Goal: Task Accomplishment & Management: Use online tool/utility

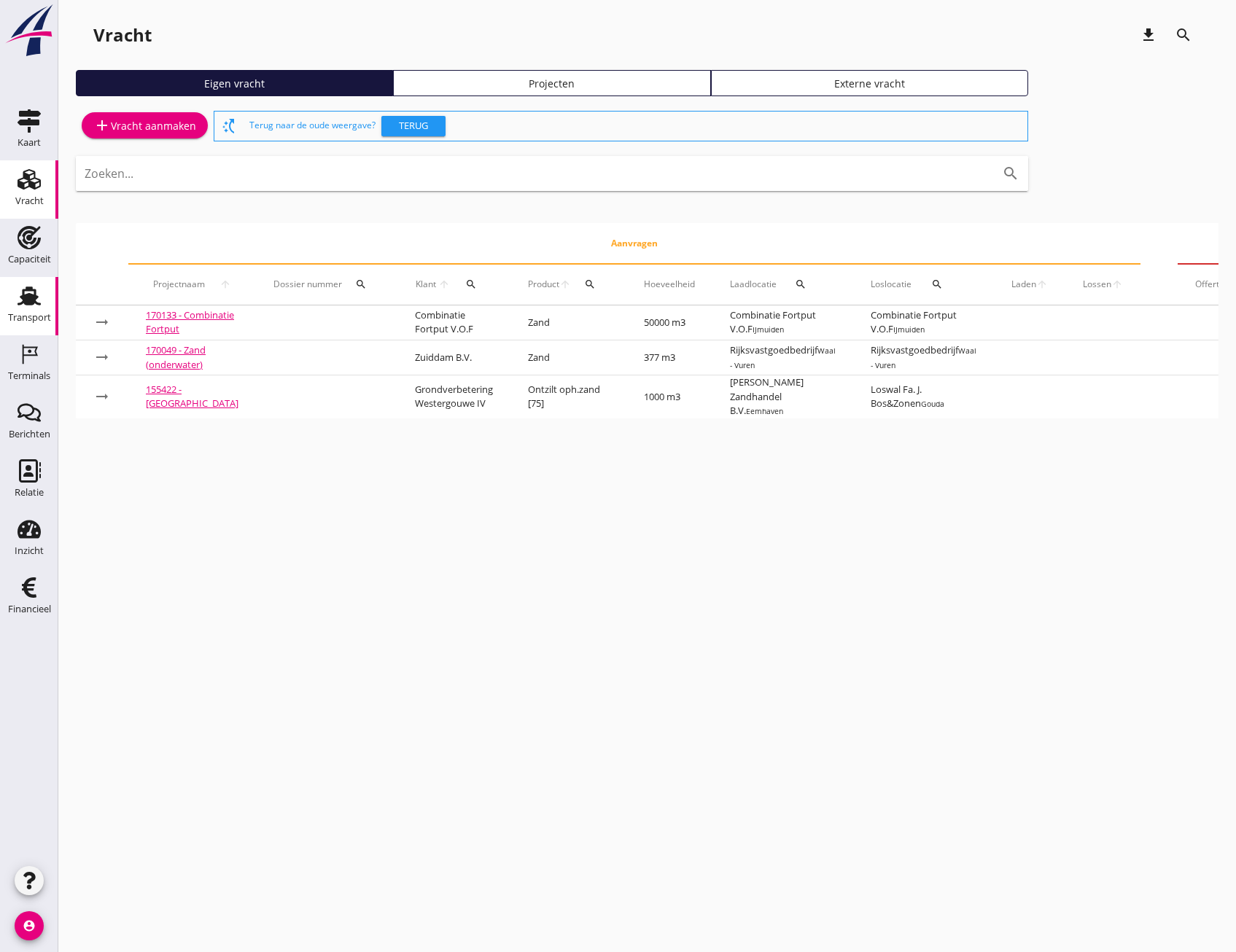
click at [15, 300] on div "Transport" at bounding box center [29, 296] width 35 height 23
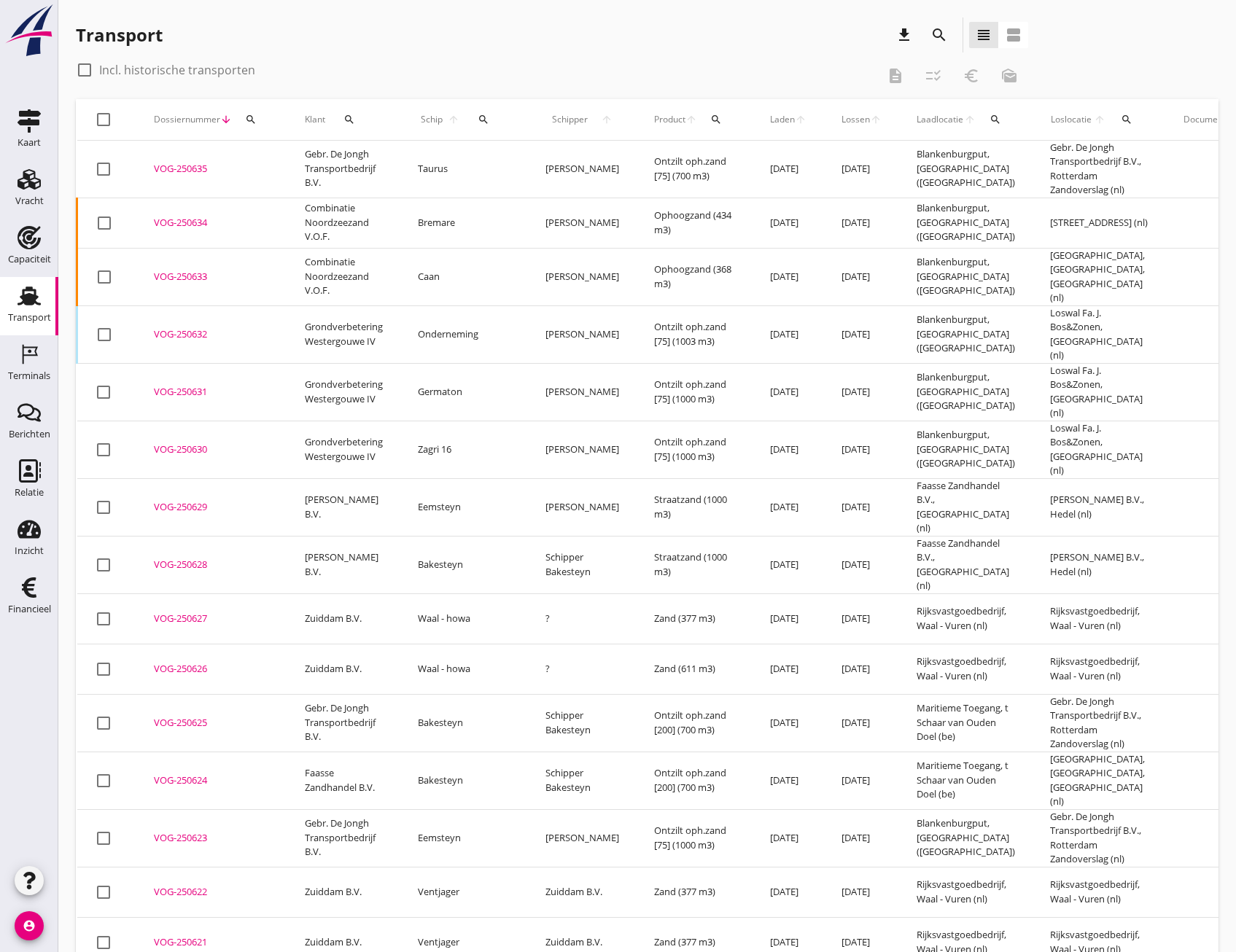
click at [937, 35] on icon "search" at bounding box center [939, 35] width 18 height 18
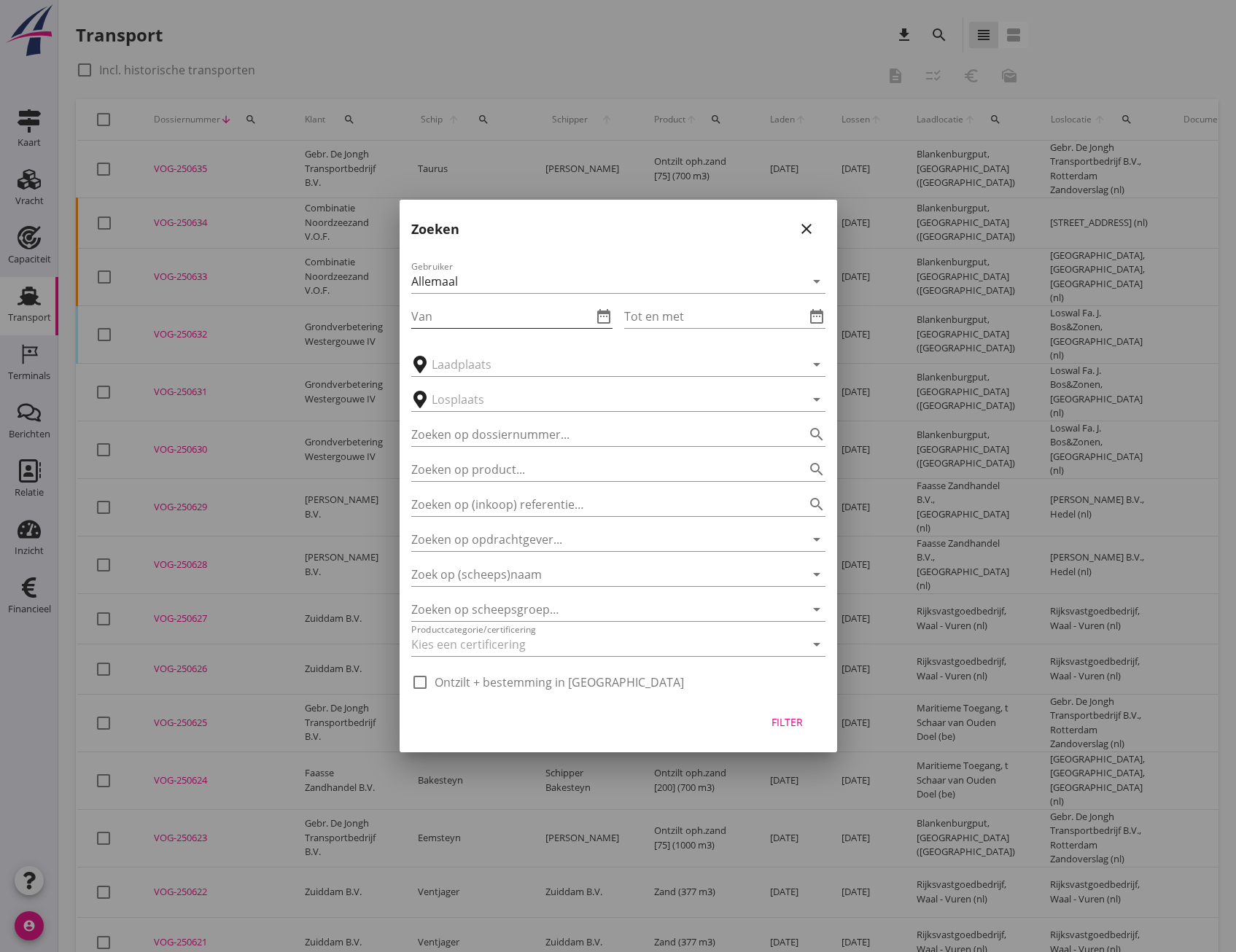
click at [450, 312] on input "Van" at bounding box center [502, 316] width 181 height 23
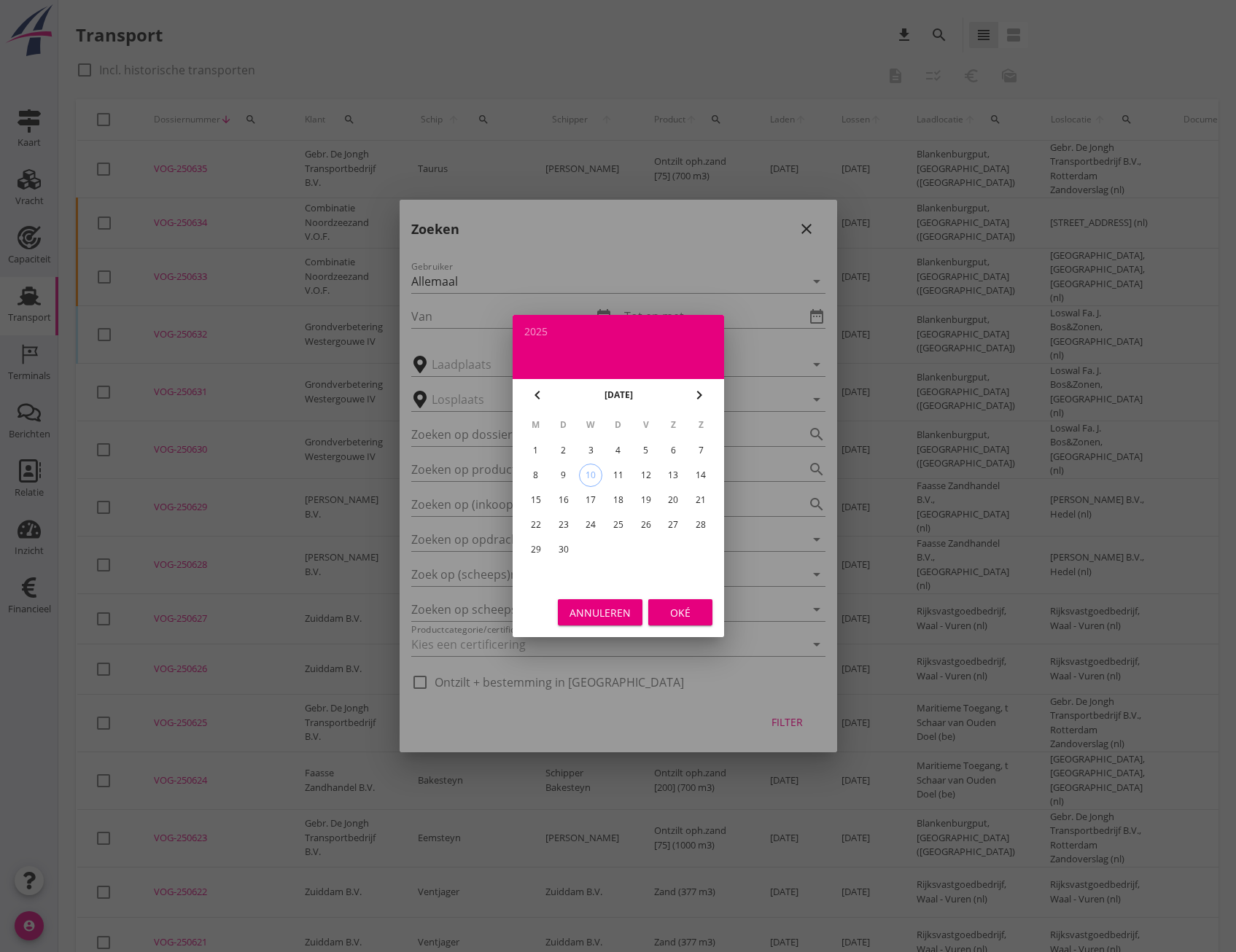
click at [535, 395] on icon "chevron_left" at bounding box center [537, 395] width 18 height 18
click at [536, 547] on div "25" at bounding box center [534, 549] width 23 height 23
type input "[DATE]"
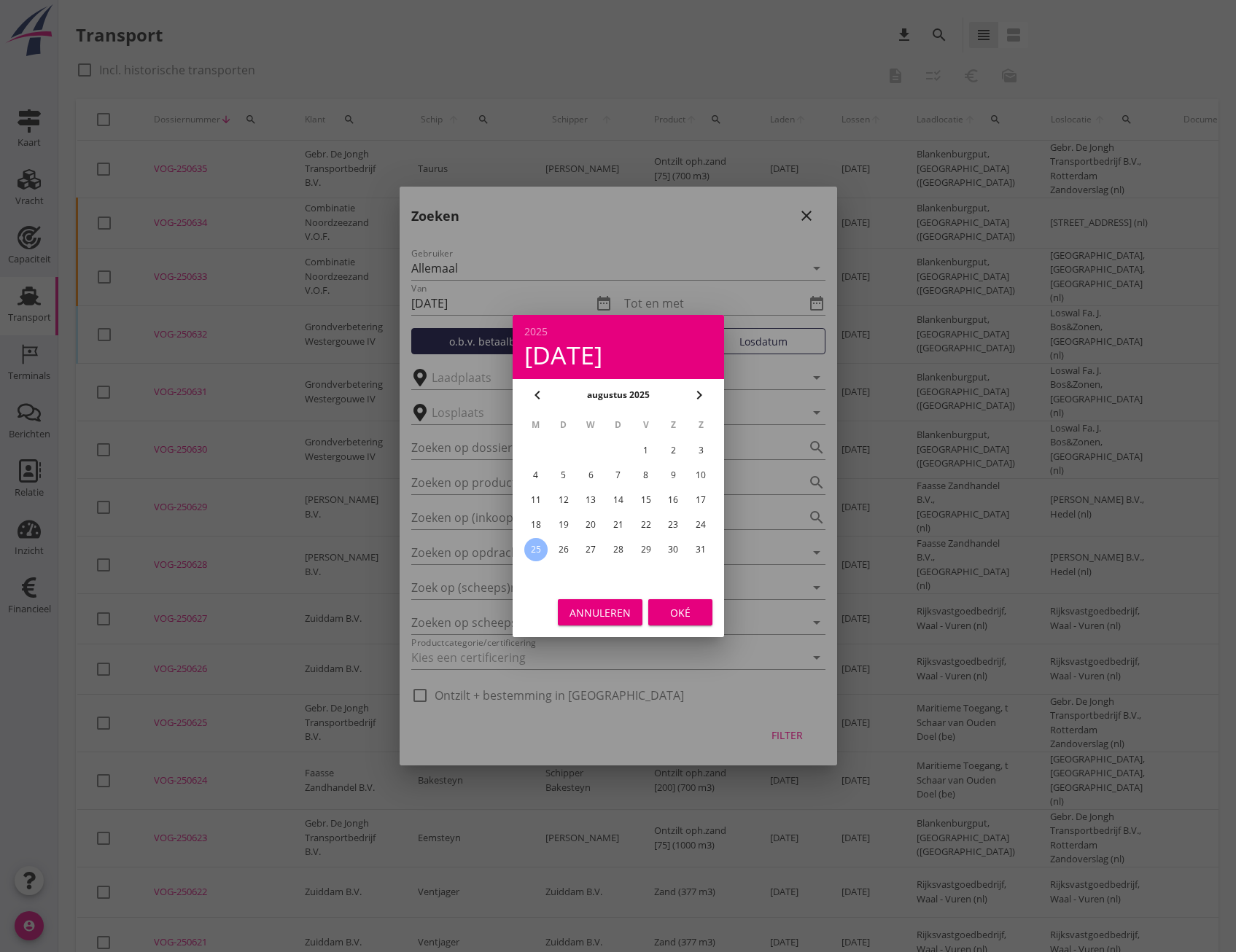
click at [679, 615] on div "Oké" at bounding box center [680, 613] width 41 height 16
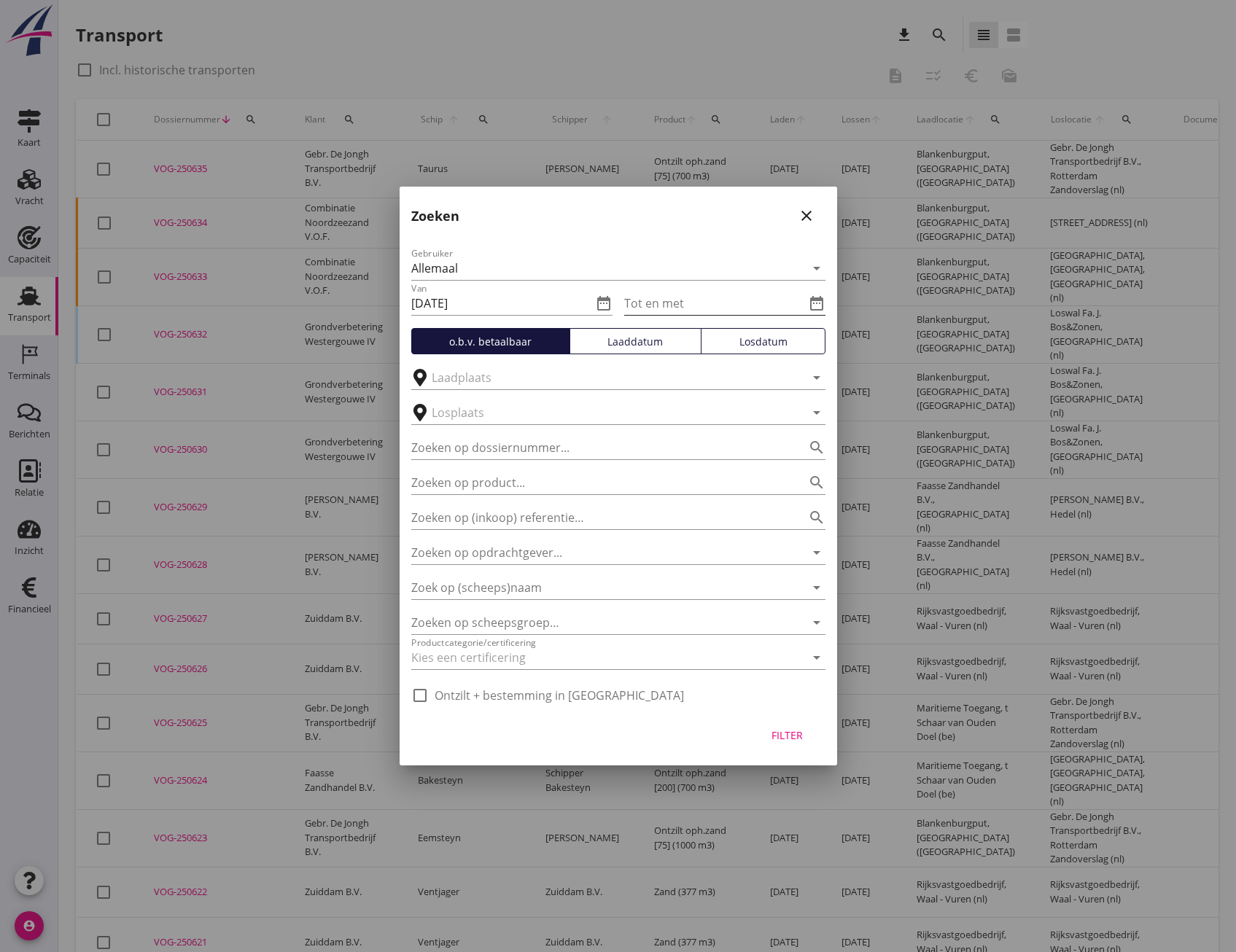
click at [656, 303] on input "Tot en met" at bounding box center [714, 303] width 181 height 23
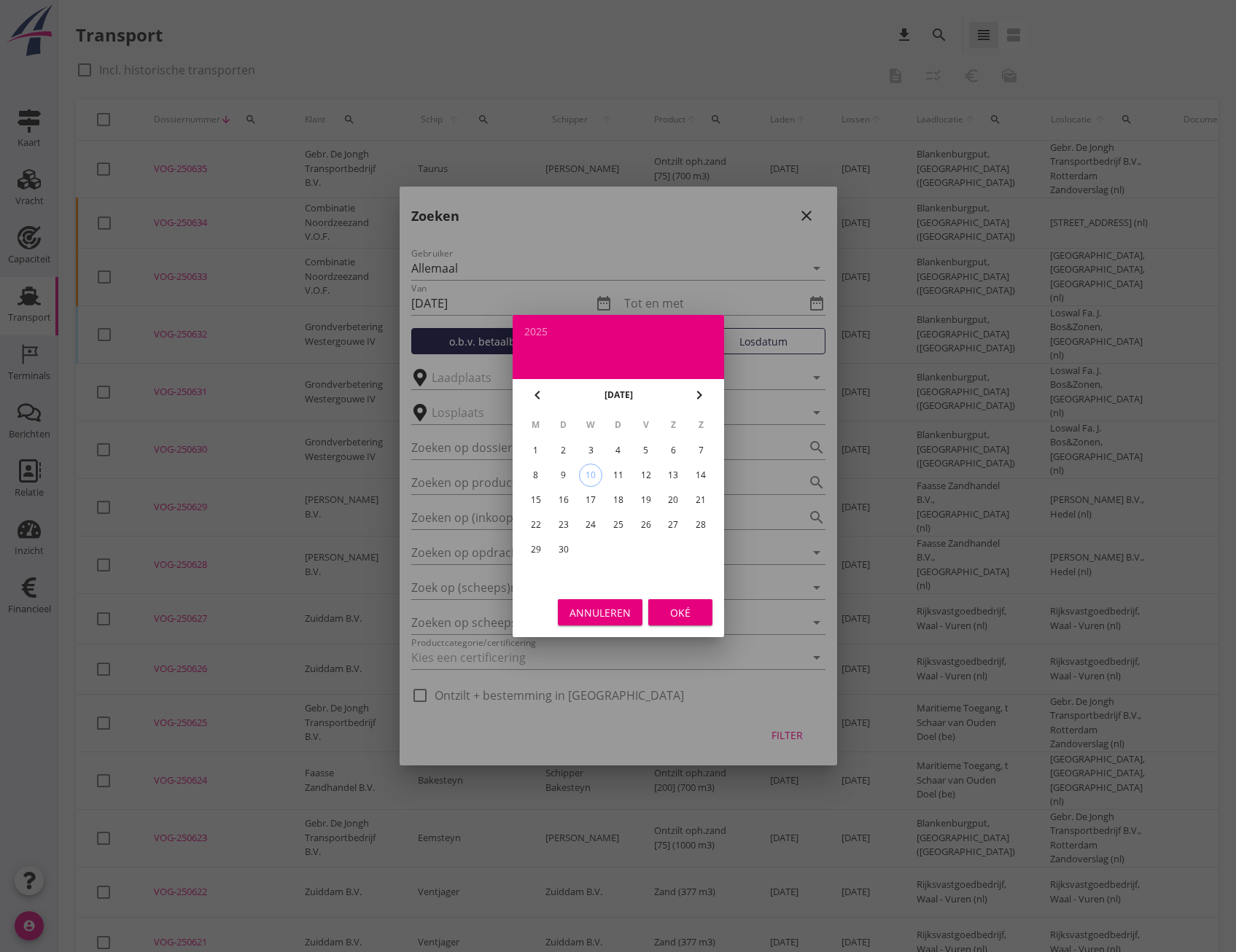
click at [535, 391] on icon "chevron_left" at bounding box center [537, 395] width 18 height 18
click at [673, 547] on div "30" at bounding box center [672, 549] width 23 height 23
type input "[DATE]"
click at [678, 622] on button "Oké" at bounding box center [680, 612] width 64 height 26
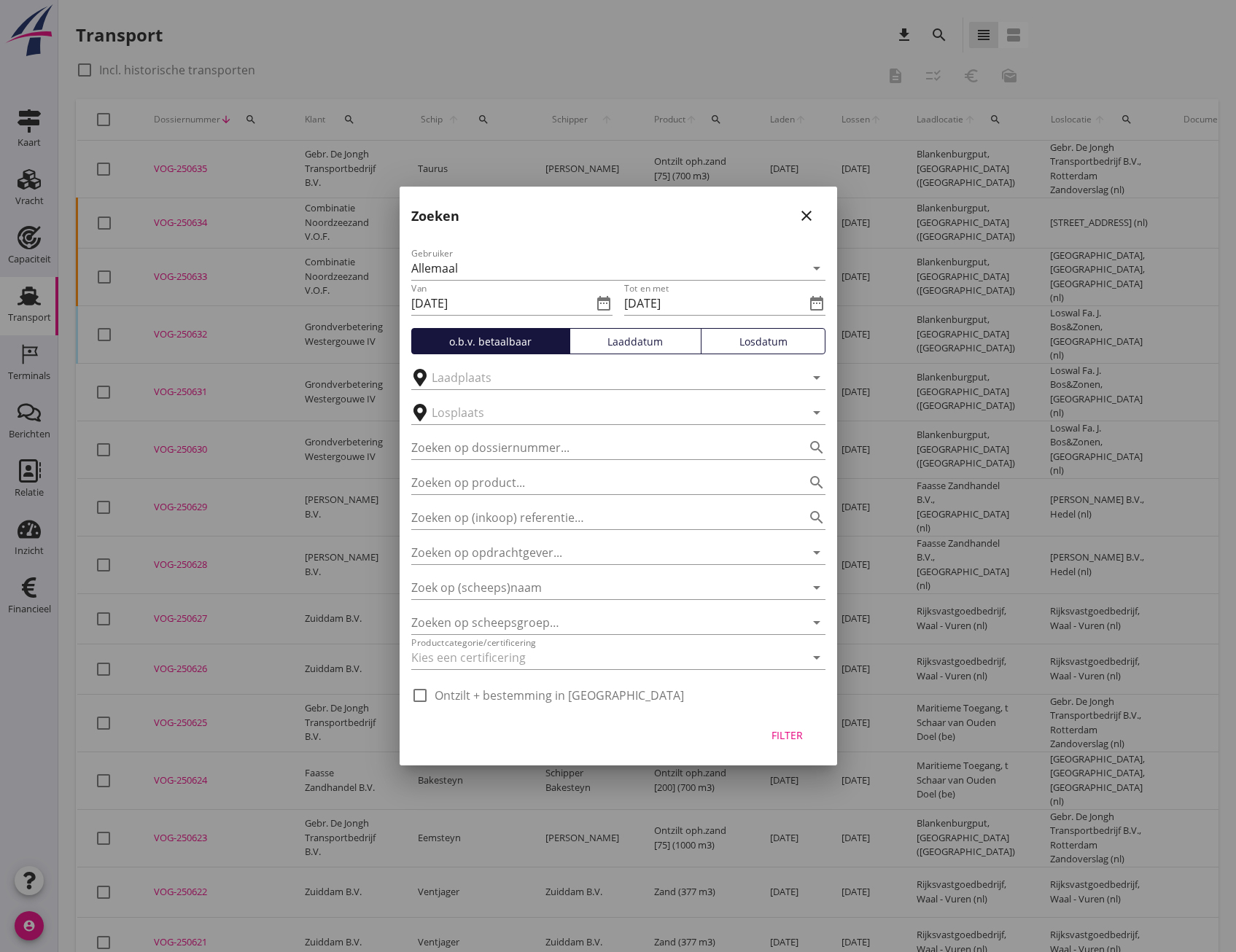
click at [760, 342] on div "Losdatum" at bounding box center [762, 342] width 112 height 16
click at [784, 742] on div "Filter" at bounding box center [787, 735] width 41 height 16
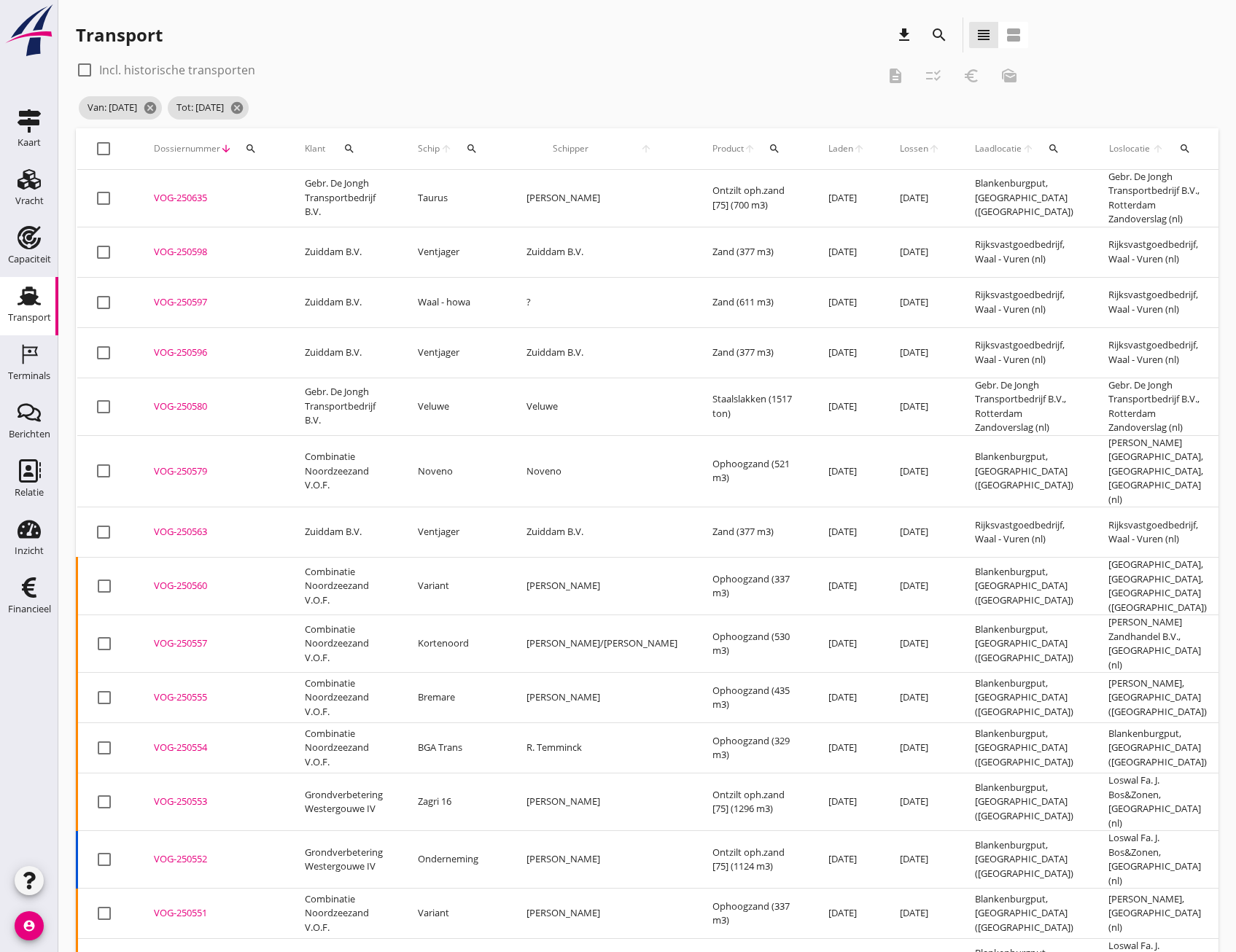
click at [105, 150] on div at bounding box center [103, 148] width 24 height 24
checkbox input "true"
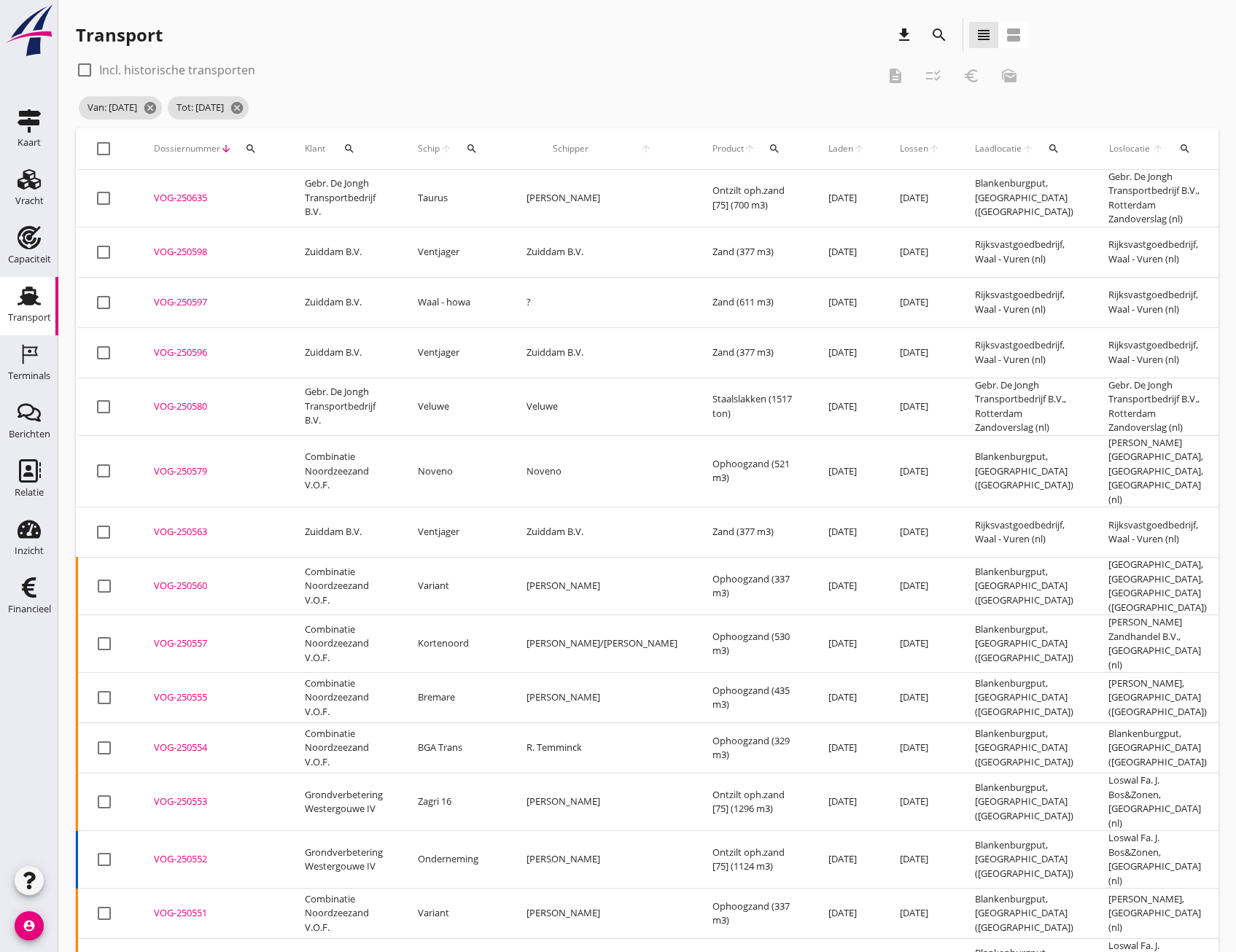
checkbox input "true"
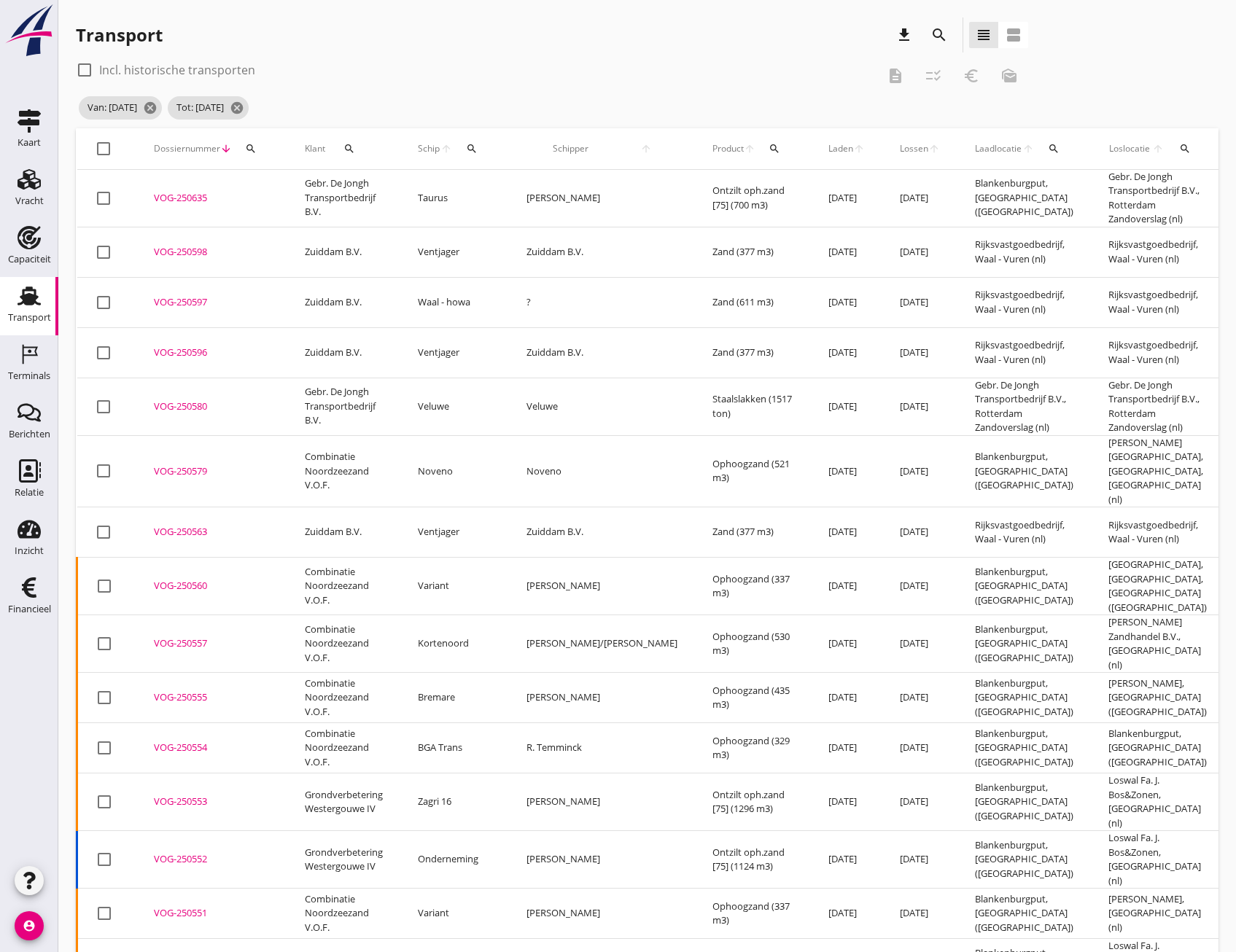
checkbox input "true"
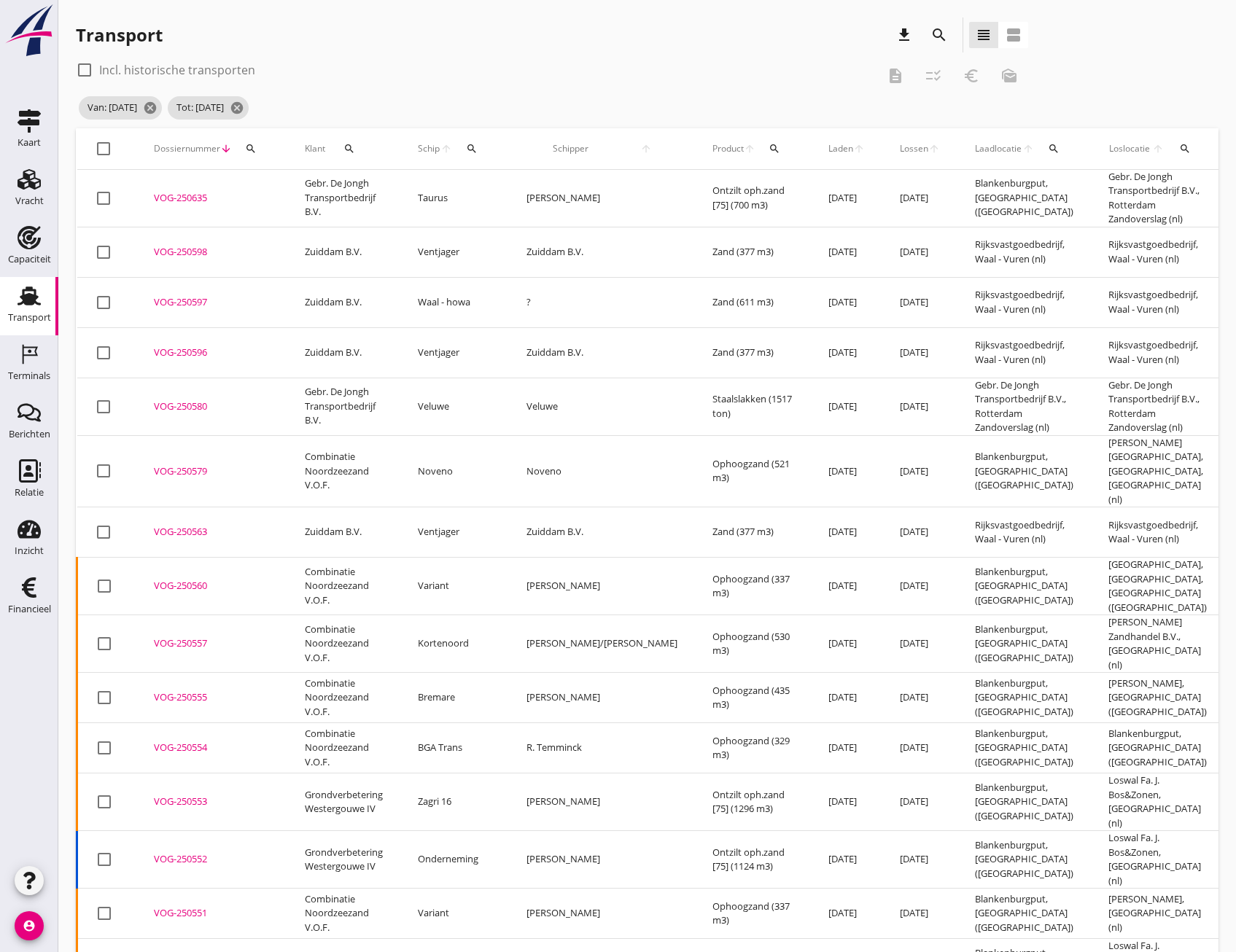
checkbox input "true"
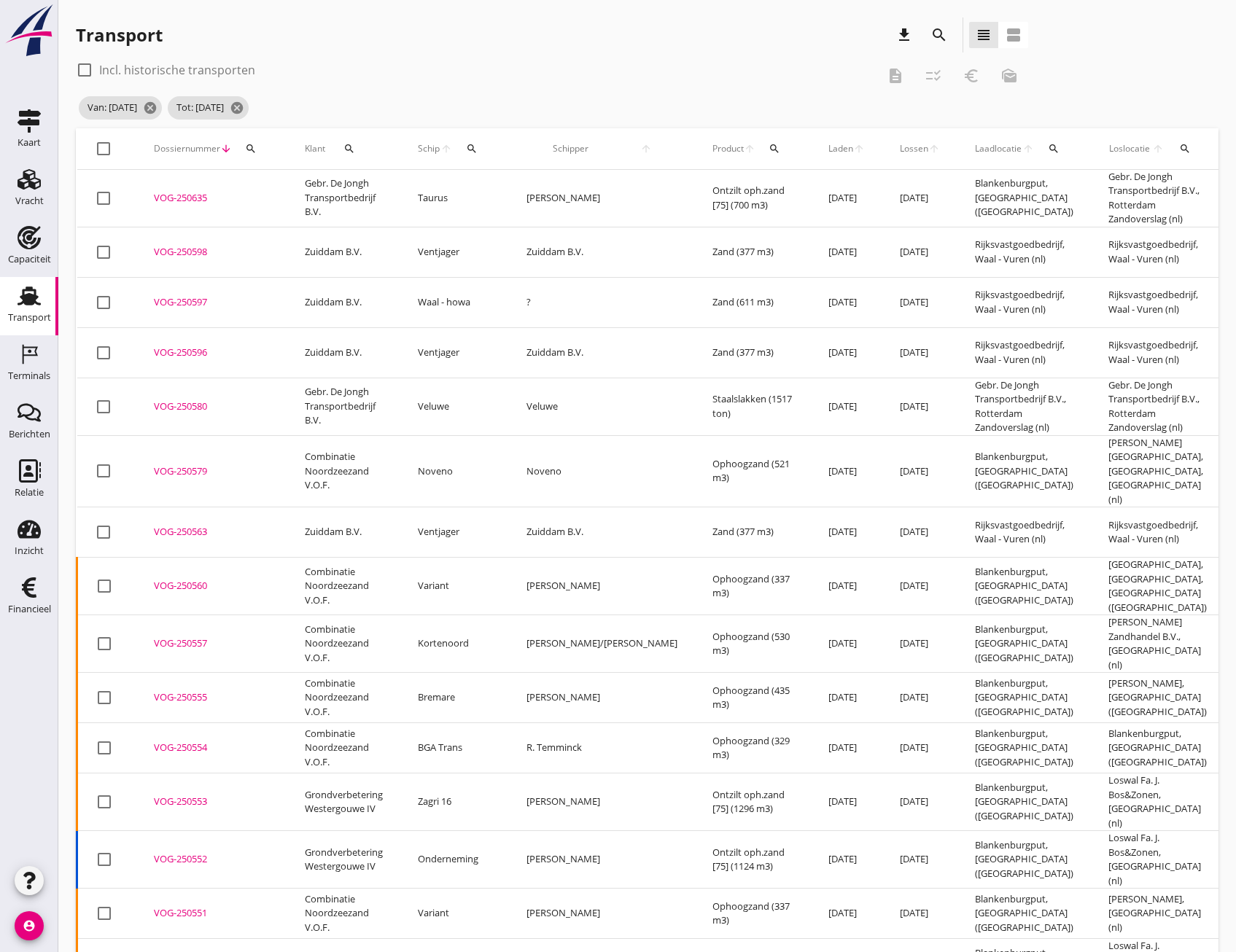
checkbox input "true"
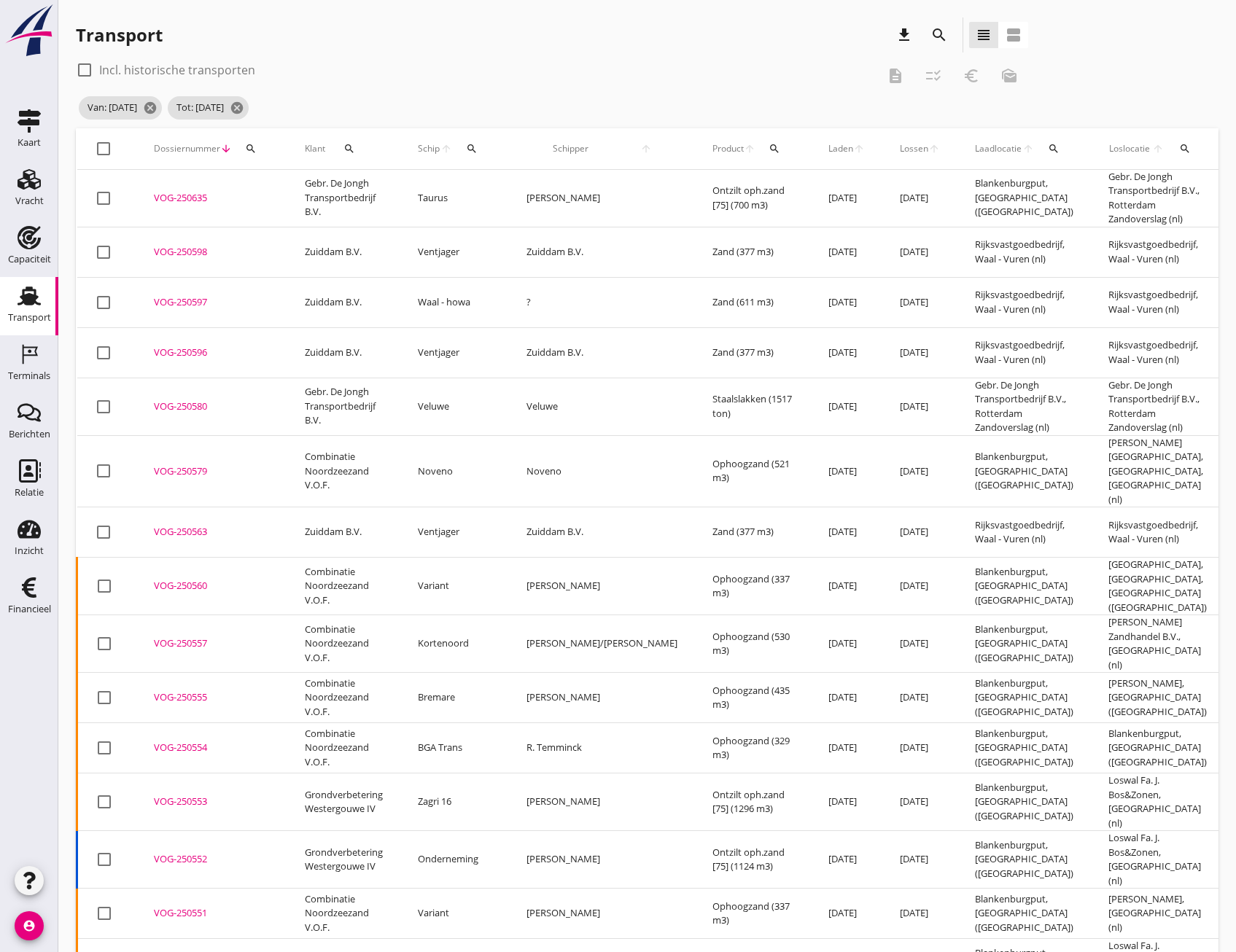
checkbox input "true"
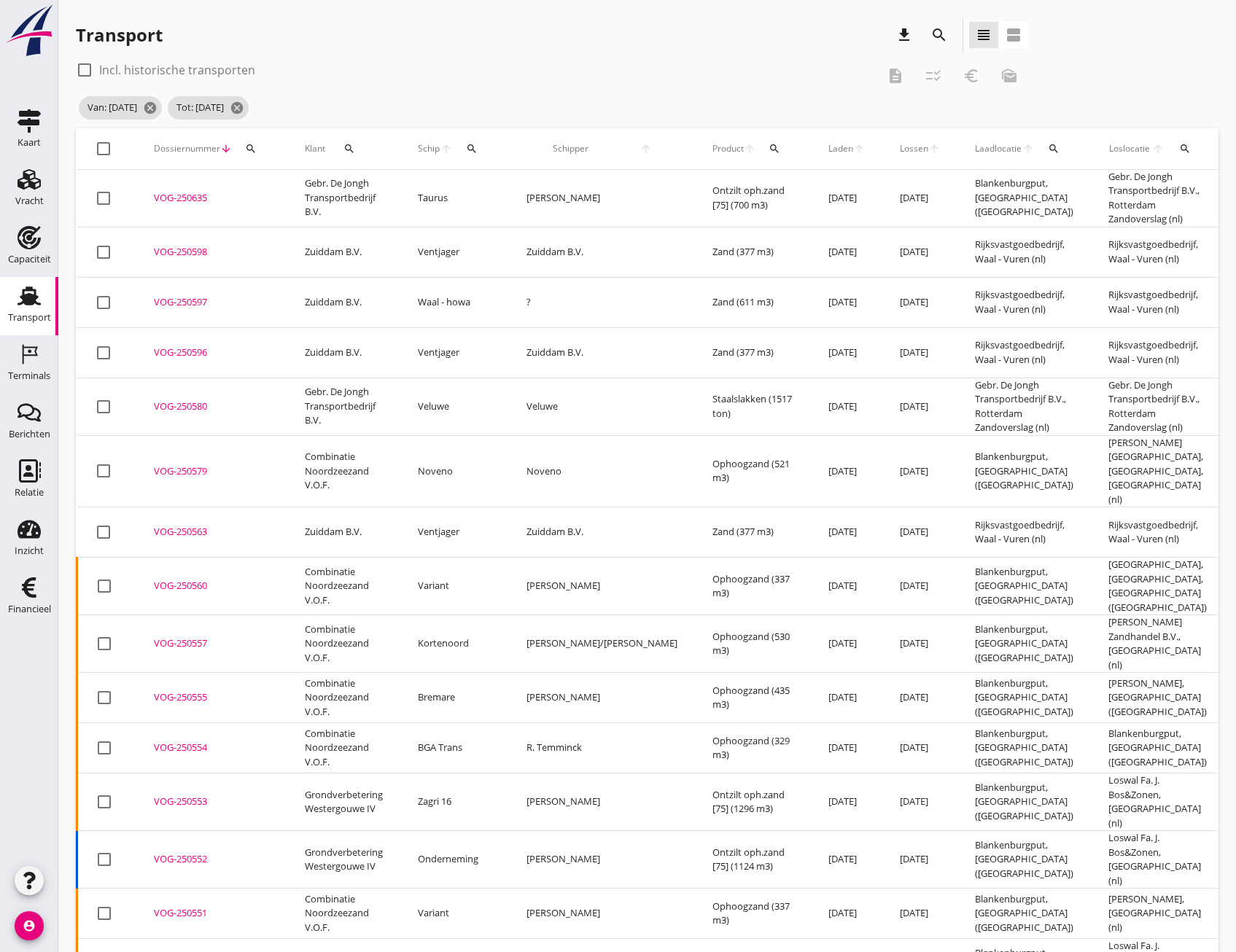
checkbox input "true"
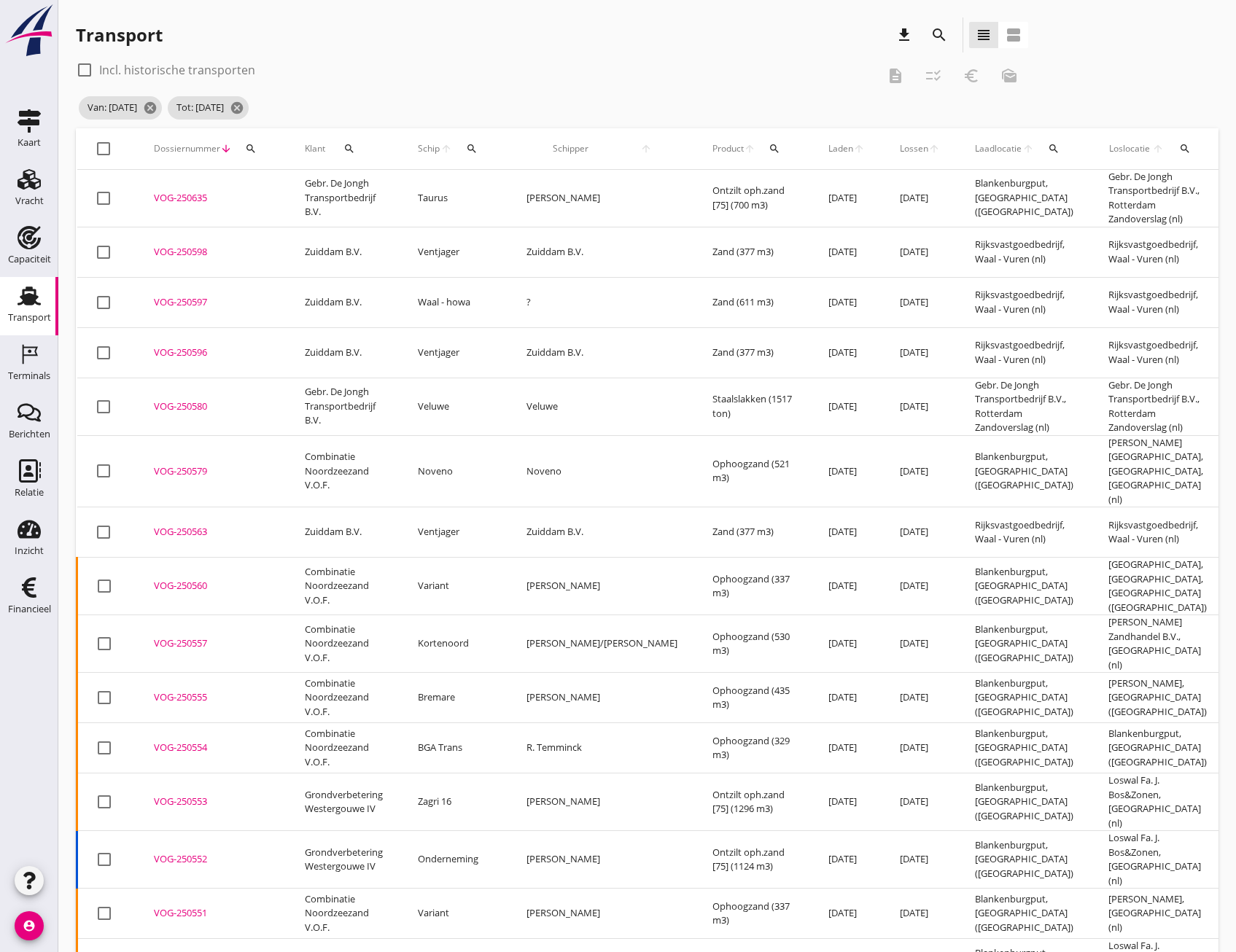
checkbox input "true"
click at [937, 73] on icon "checklist_rtl" at bounding box center [934, 76] width 18 height 18
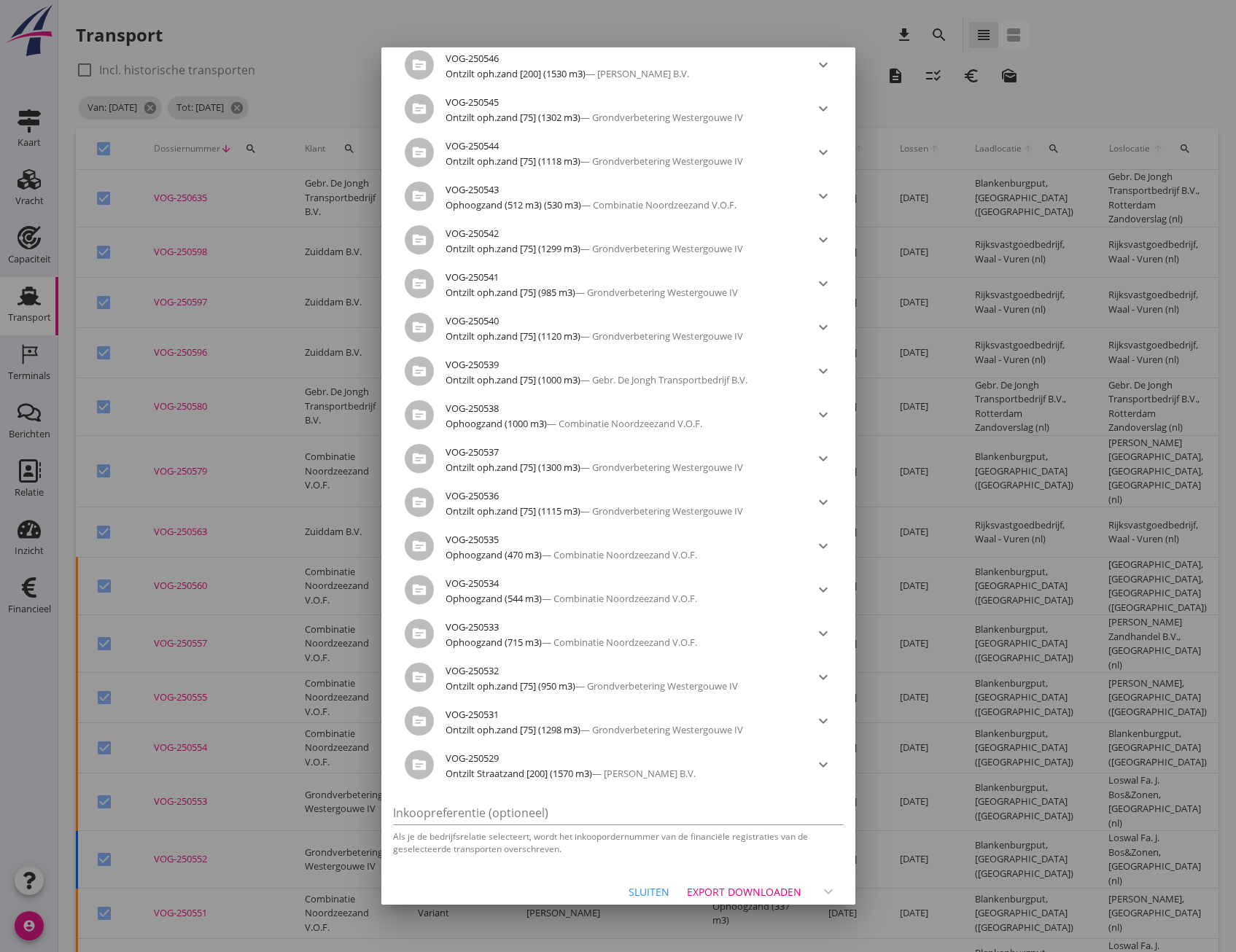
scroll to position [980, 0]
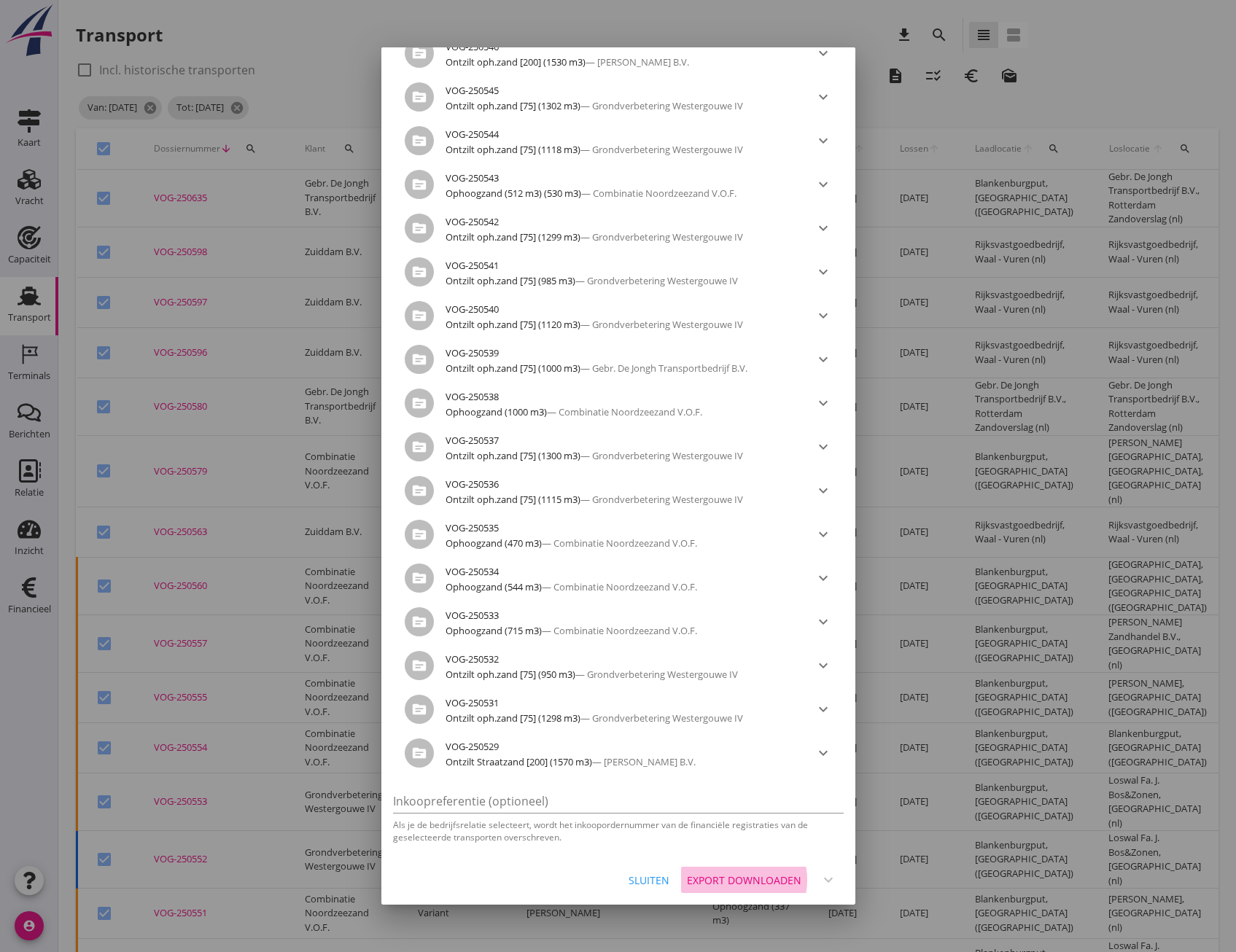
click at [748, 879] on div "Export downloaden" at bounding box center [744, 880] width 114 height 16
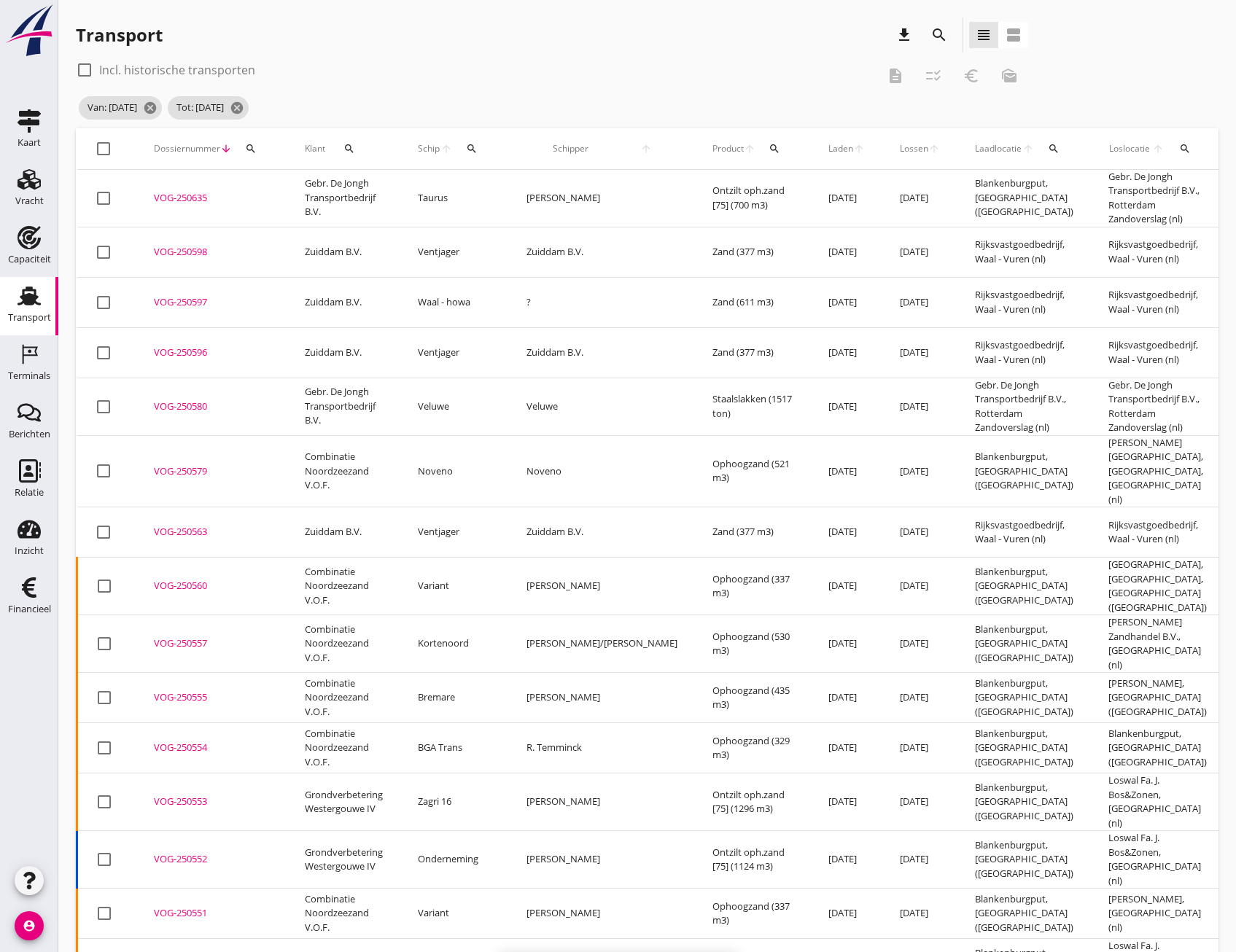
checkbox input "false"
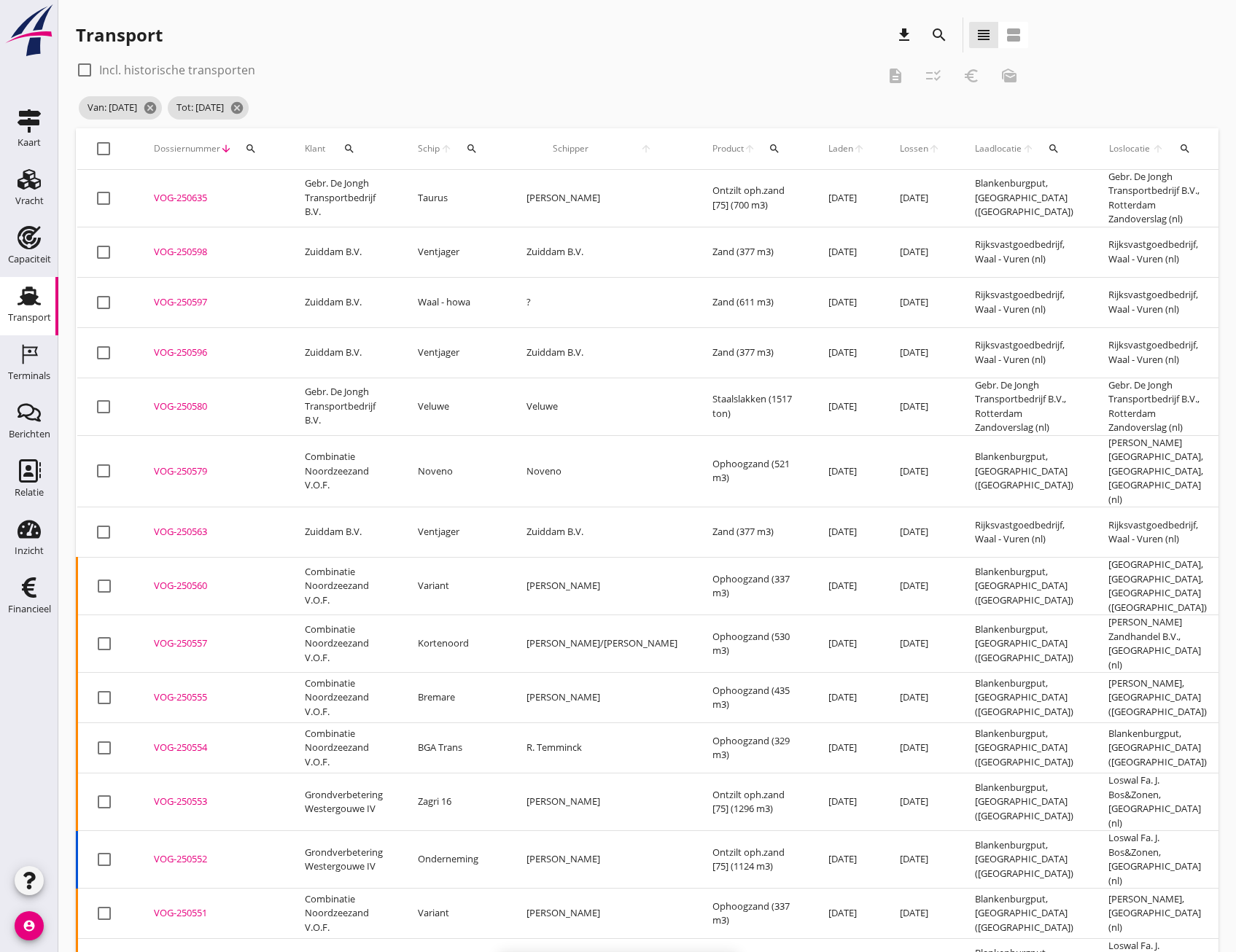
checkbox input "false"
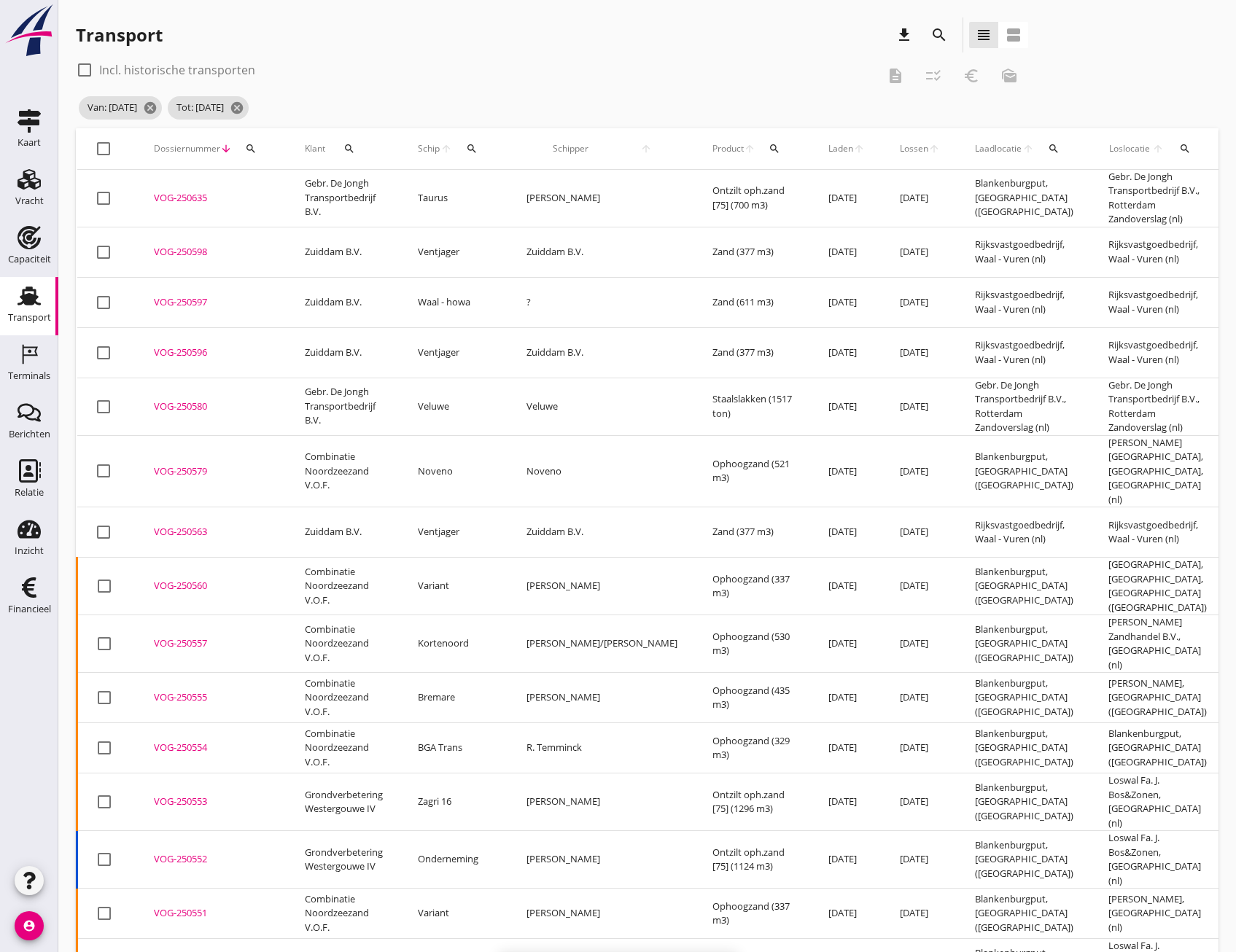
checkbox input "false"
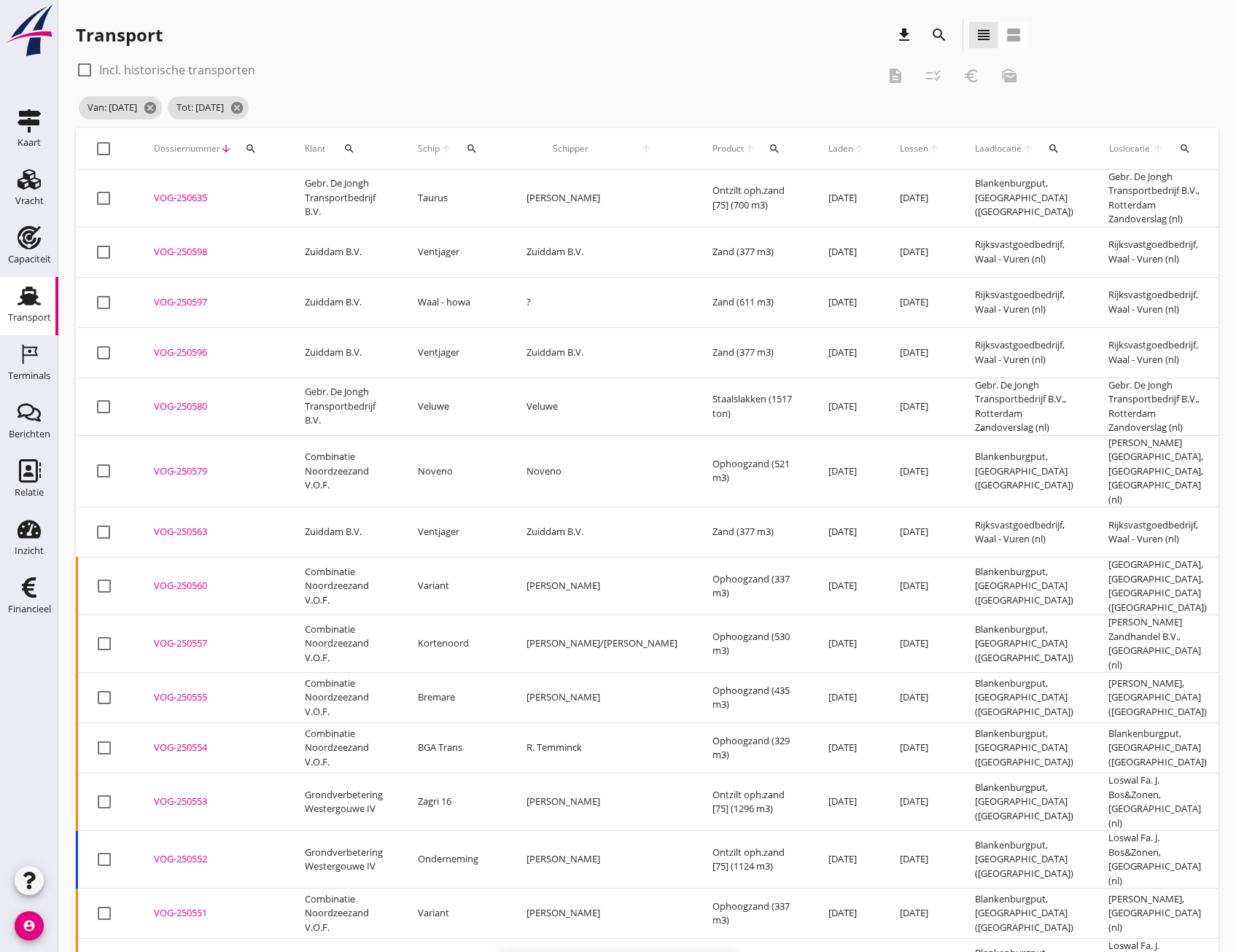
checkbox input "false"
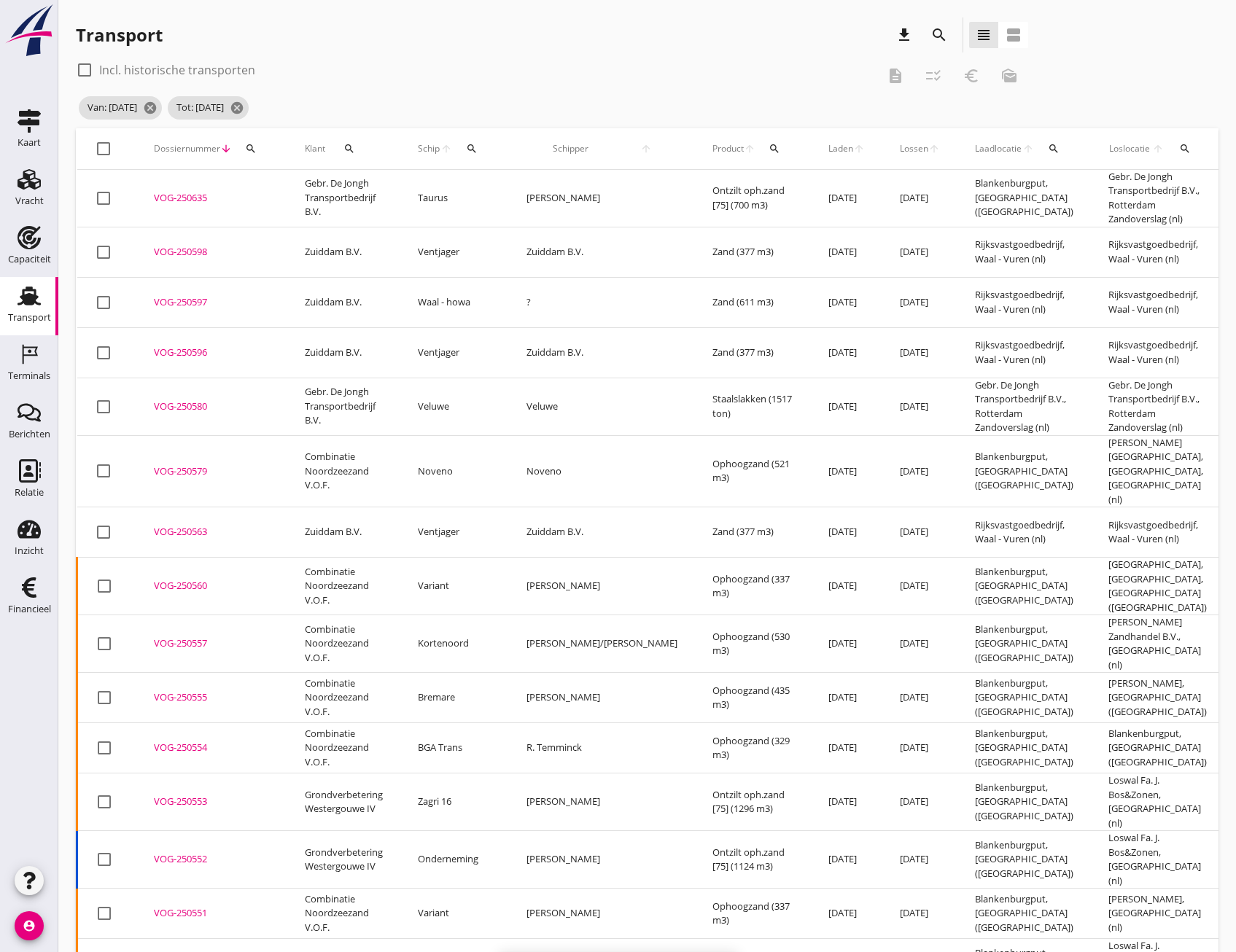
checkbox input "false"
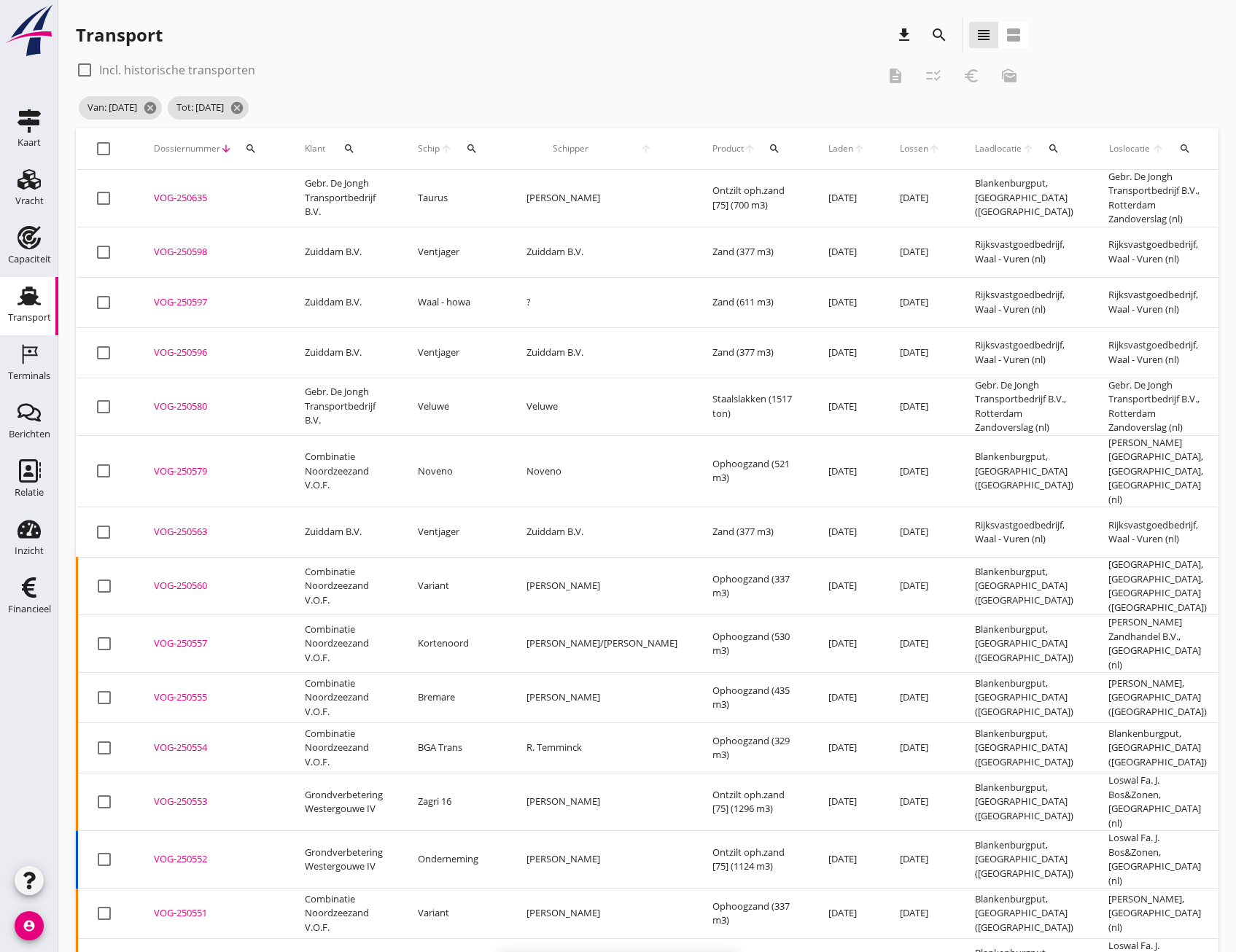
checkbox input "false"
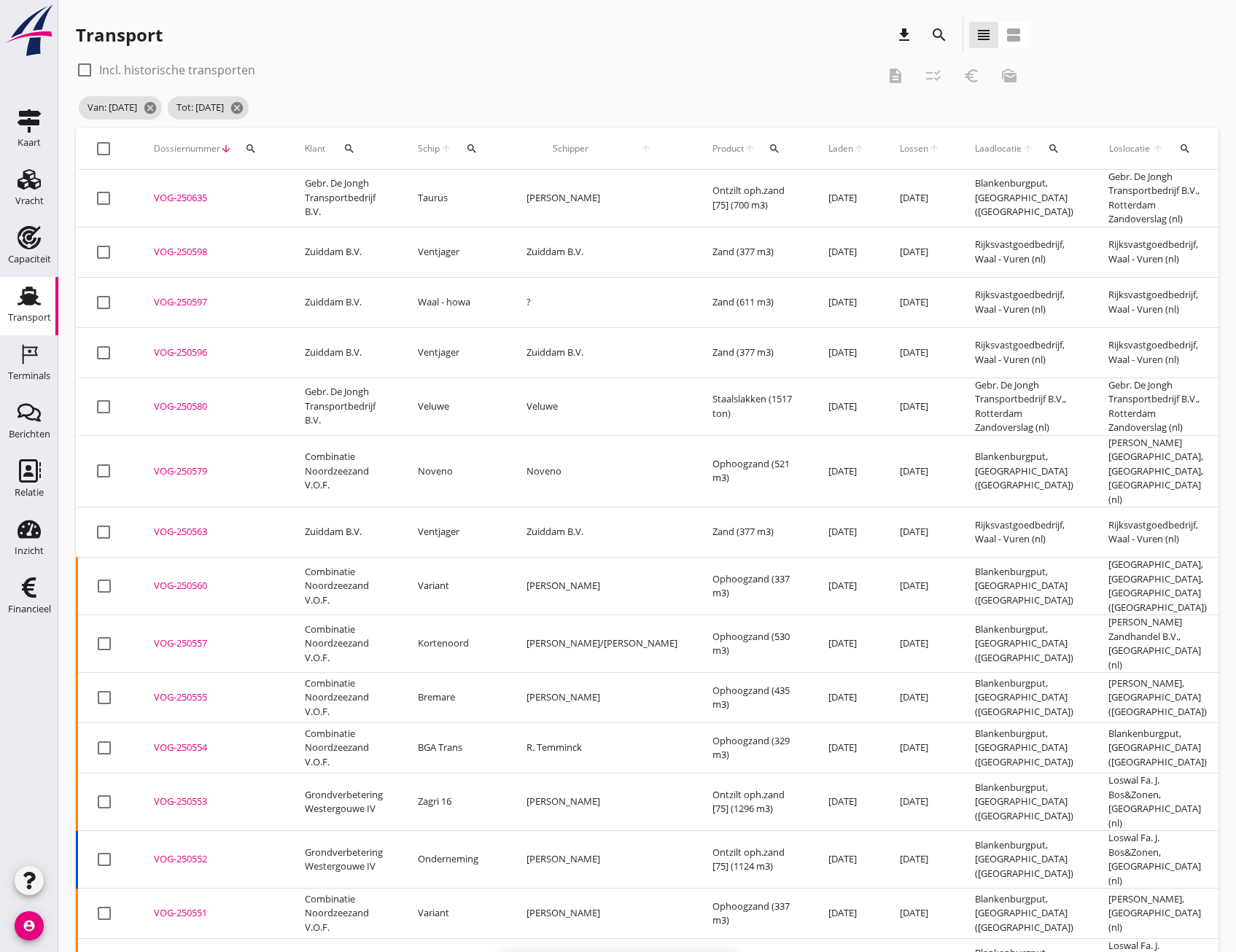
checkbox input "false"
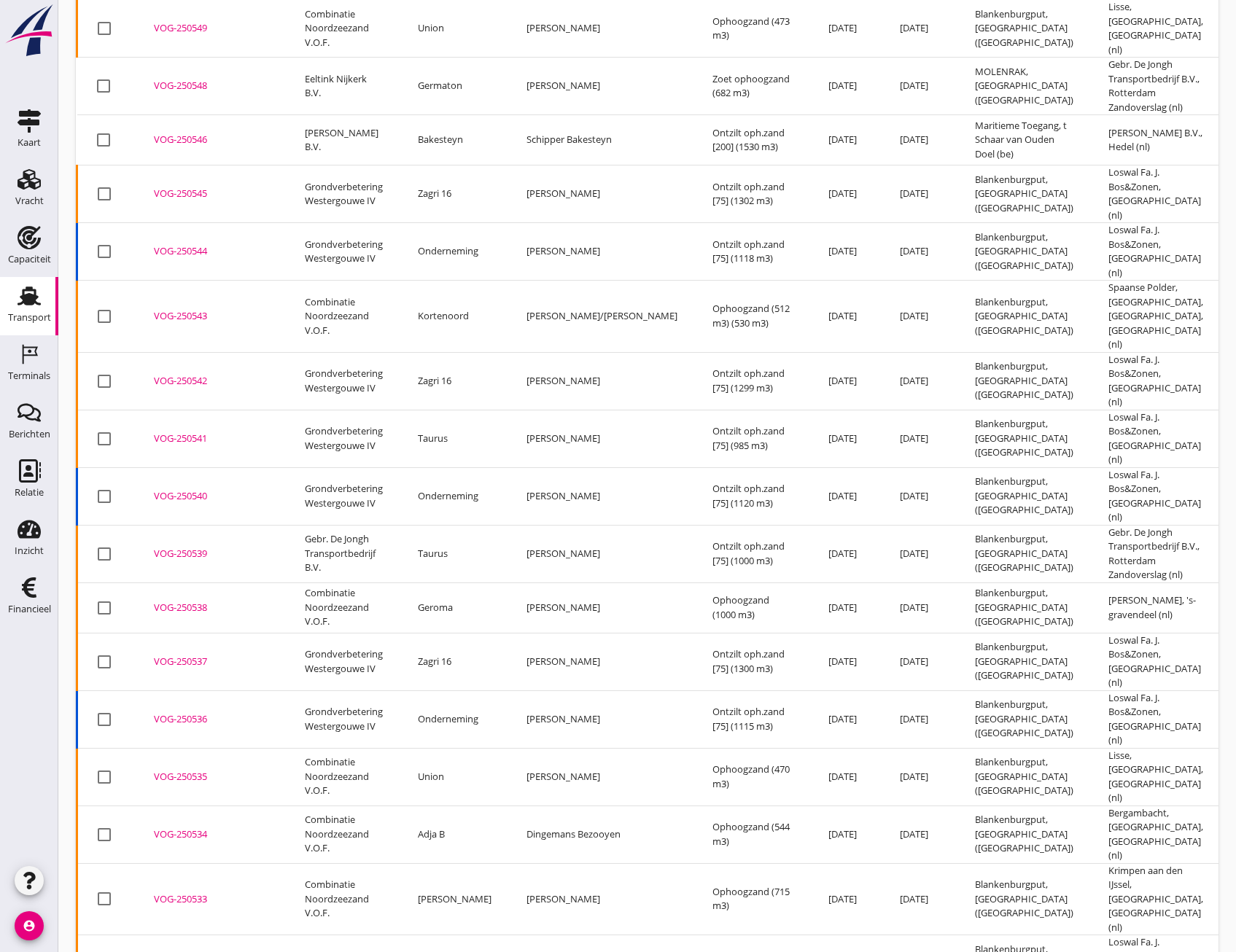
scroll to position [1007, 0]
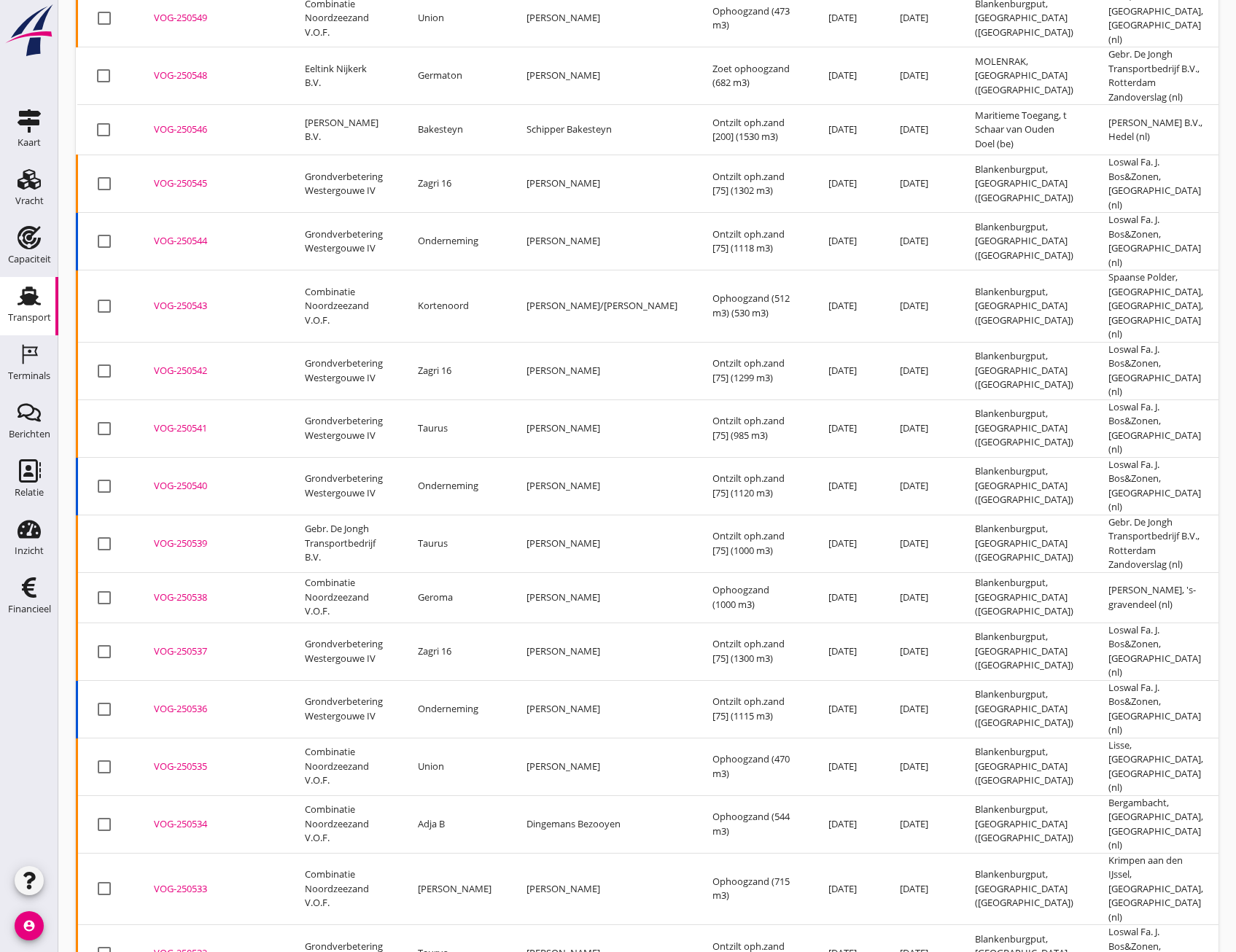
click at [197, 882] on div "VOG-250533" at bounding box center [212, 890] width 116 height 15
click at [192, 817] on div "VOG-250534" at bounding box center [212, 825] width 116 height 15
click at [182, 759] on div "VOG-250535" at bounding box center [212, 767] width 116 height 15
click at [181, 590] on div "VOG-250538" at bounding box center [212, 598] width 116 height 15
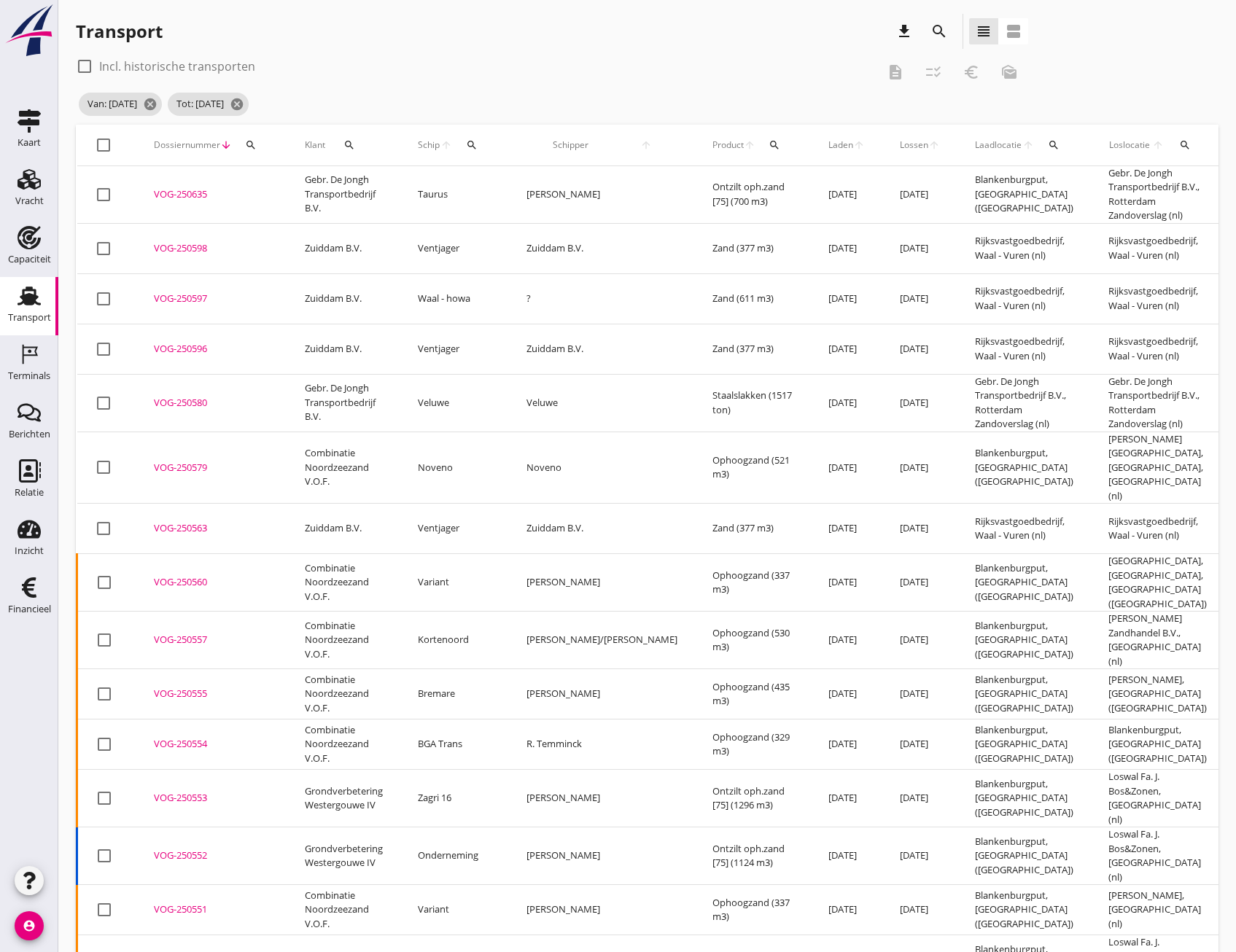
scroll to position [0, 0]
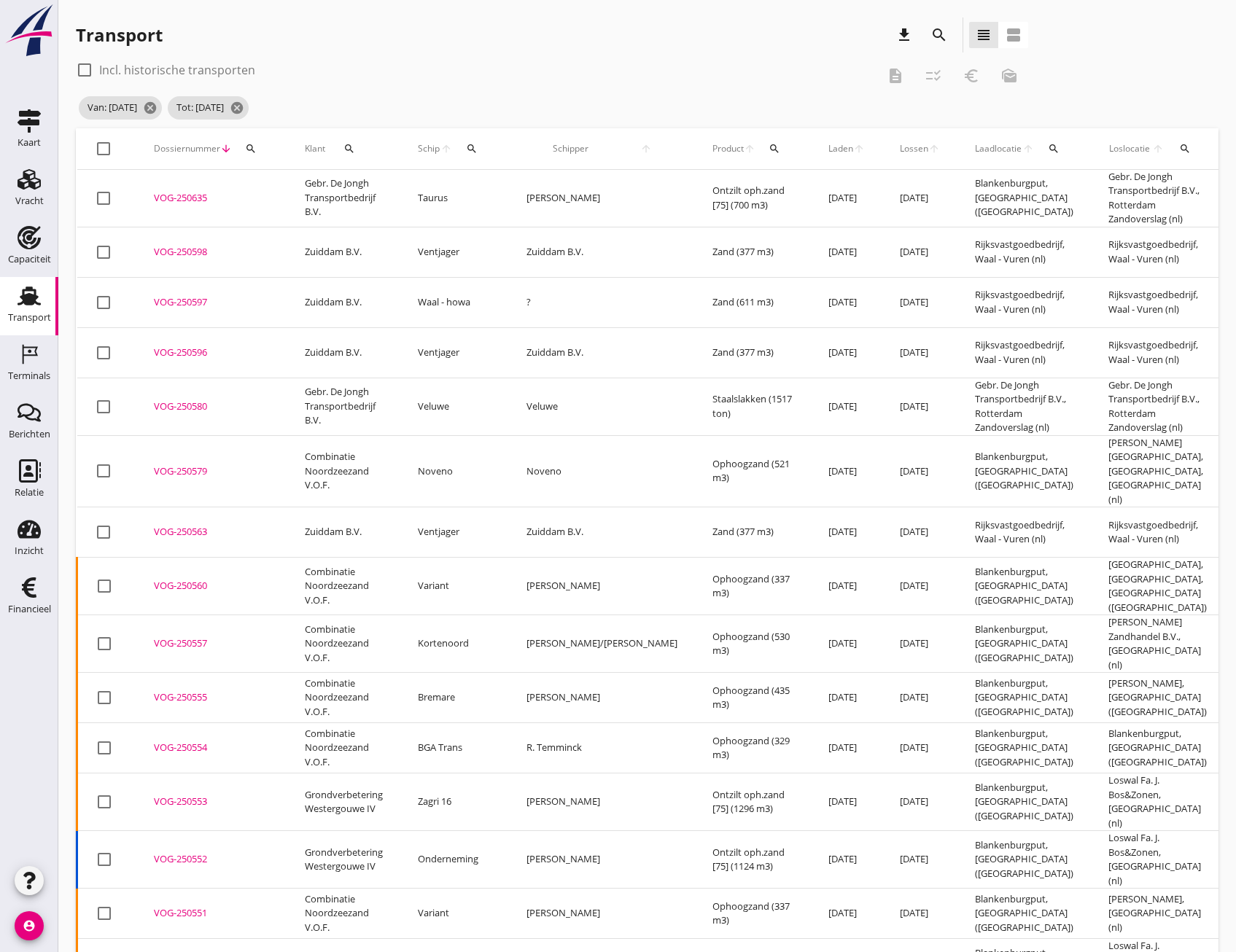
click at [195, 403] on div "VOG-250580" at bounding box center [212, 407] width 116 height 15
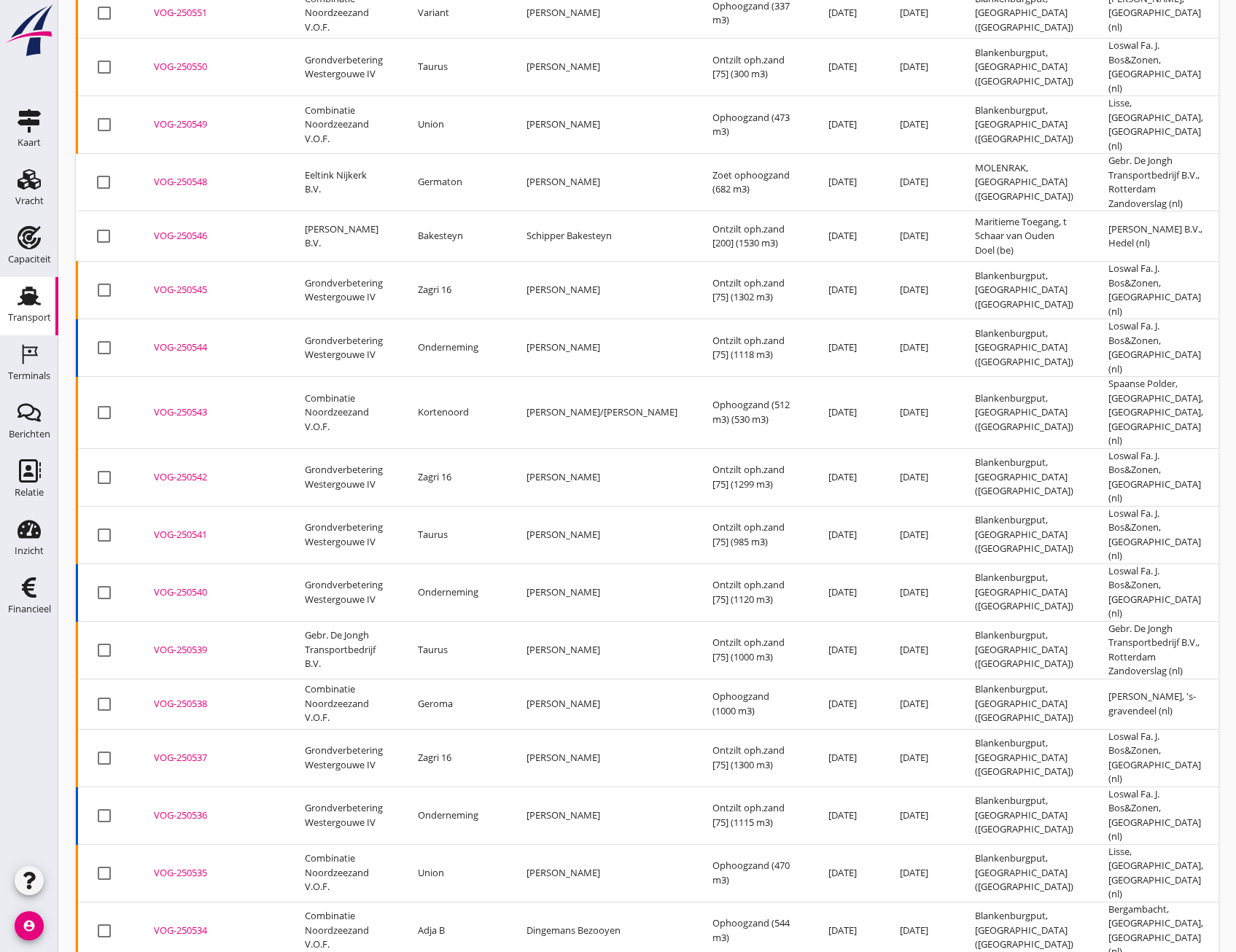
scroll to position [948, 0]
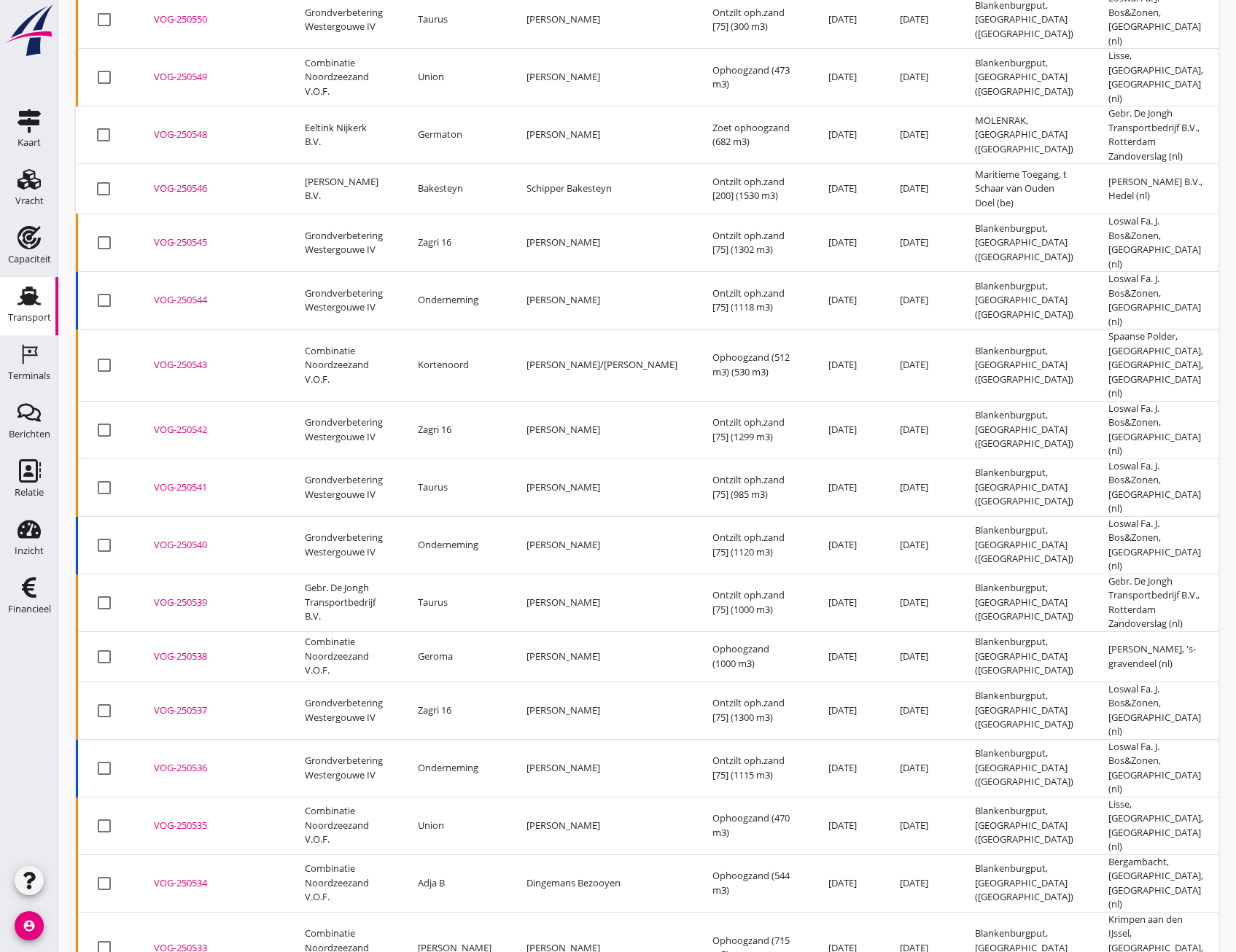
click at [180, 596] on div "VOG-250539" at bounding box center [212, 603] width 116 height 15
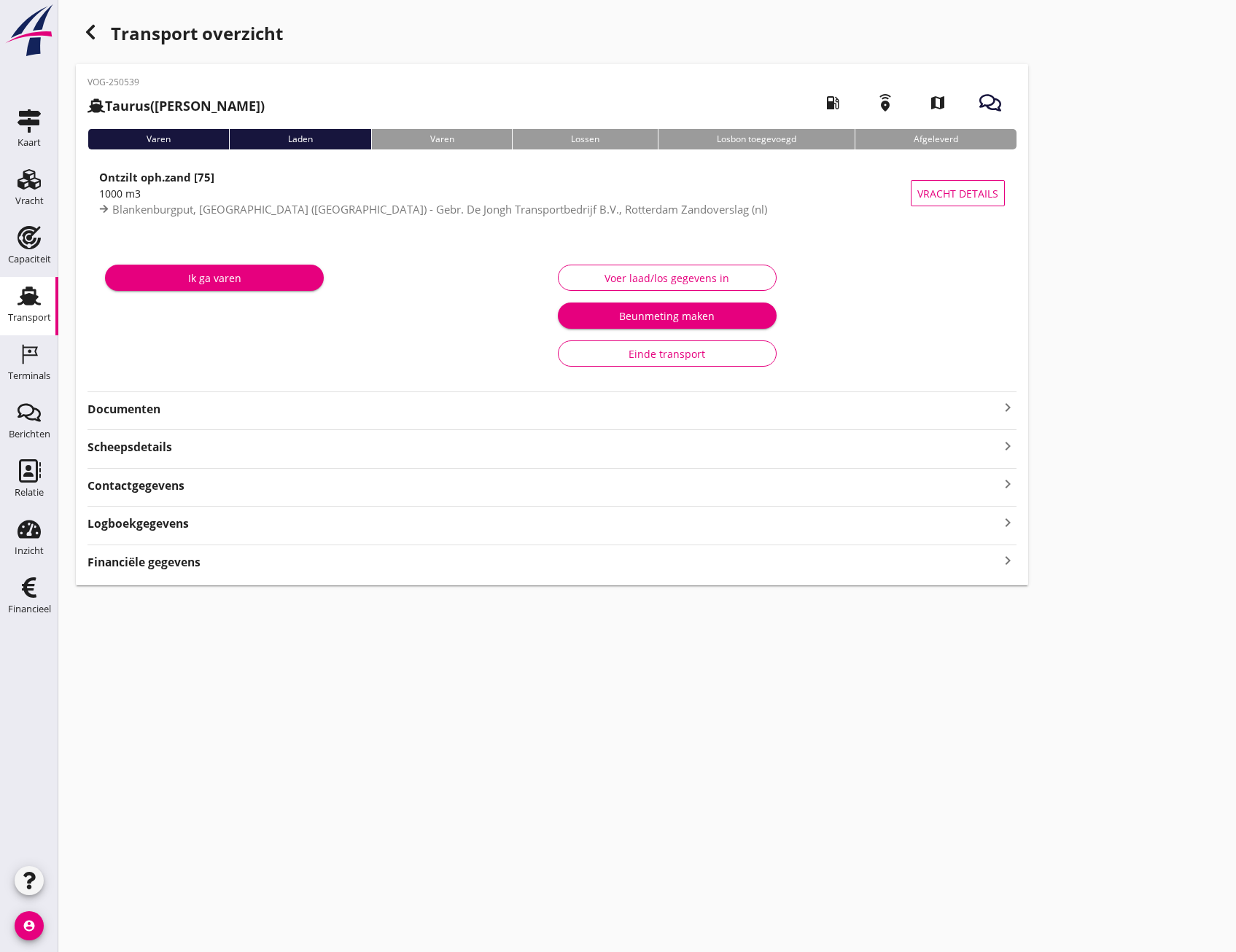
click at [1011, 563] on icon "keyboard_arrow_right" at bounding box center [1008, 561] width 18 height 20
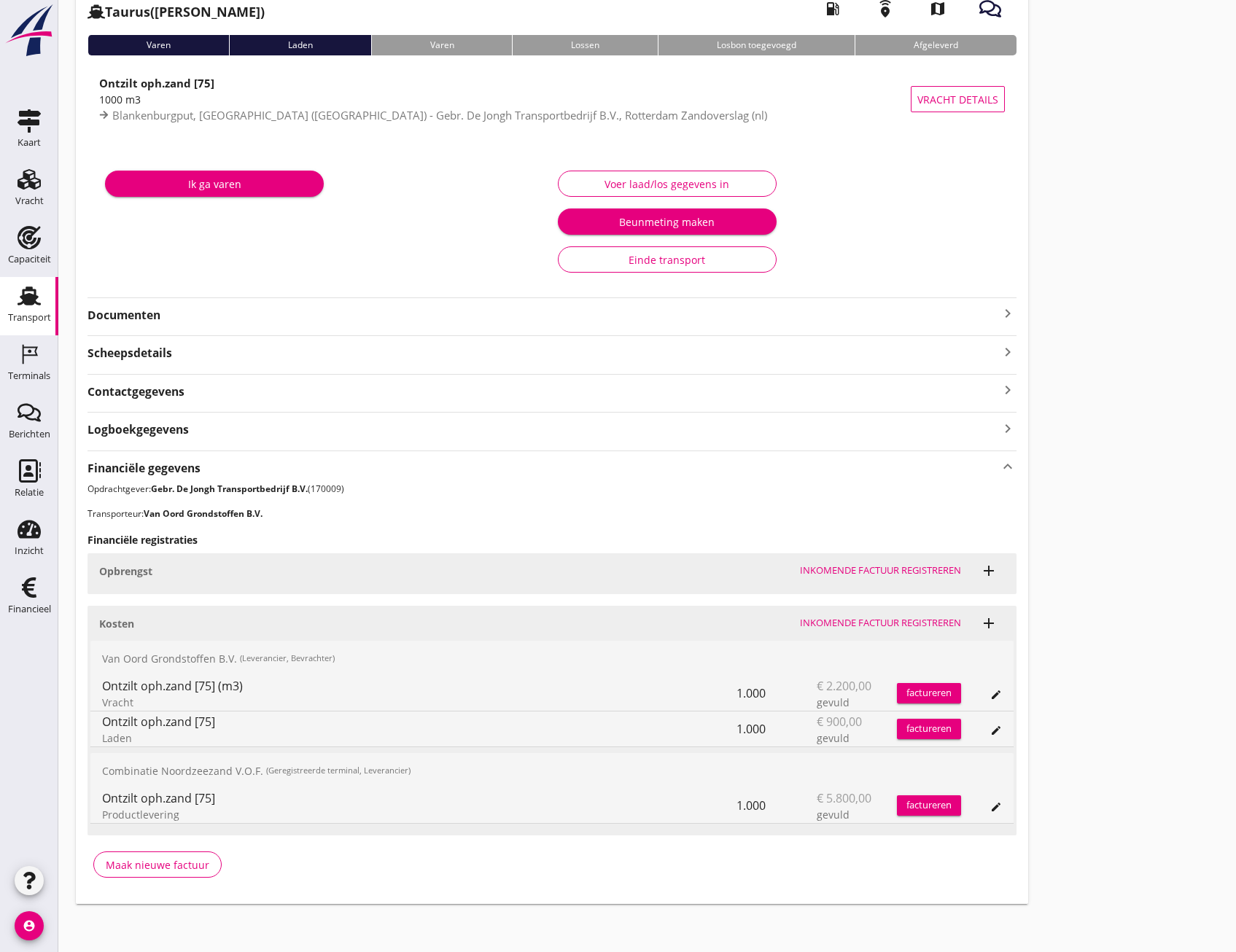
scroll to position [99, 0]
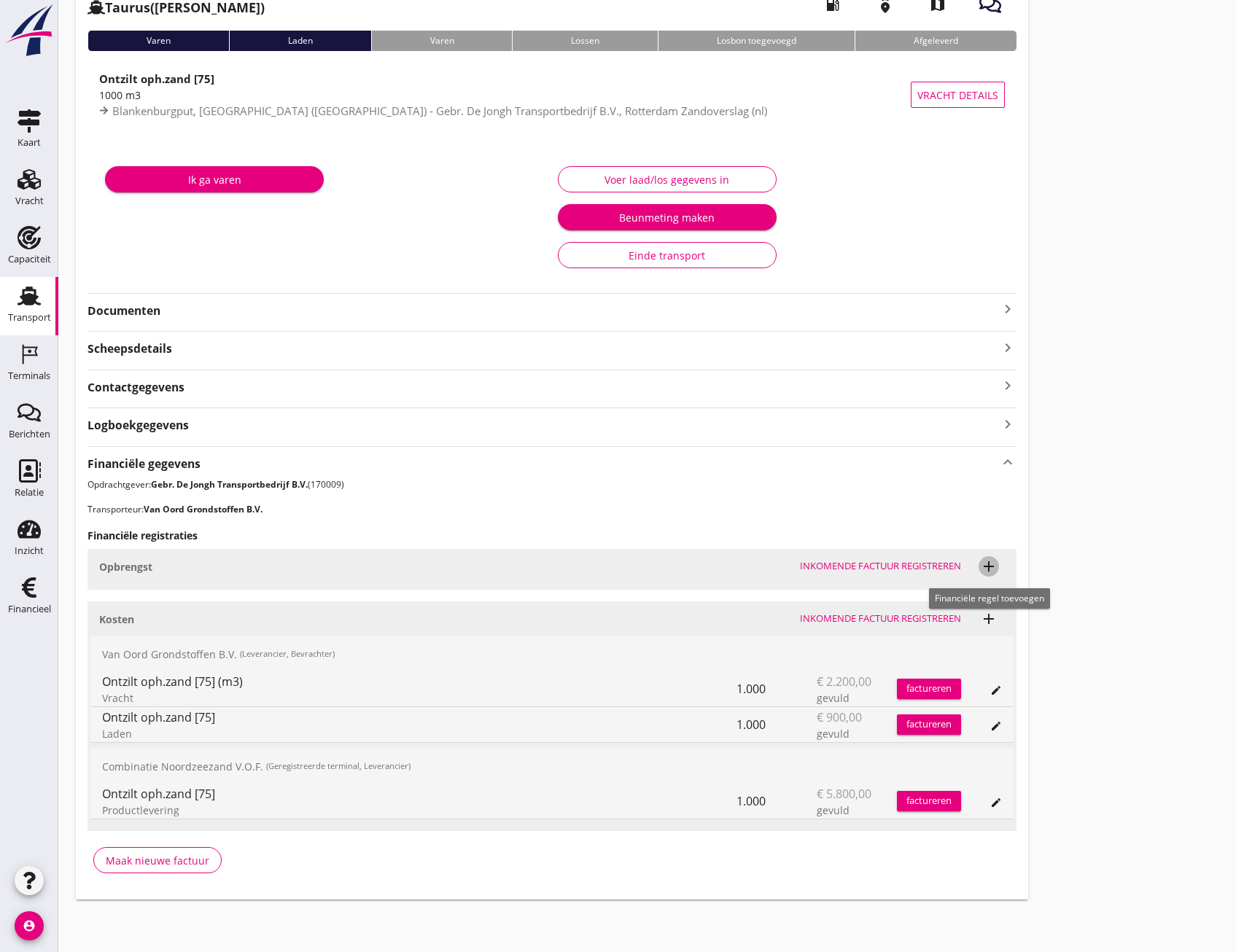
click at [988, 566] on icon "add" at bounding box center [989, 567] width 18 height 18
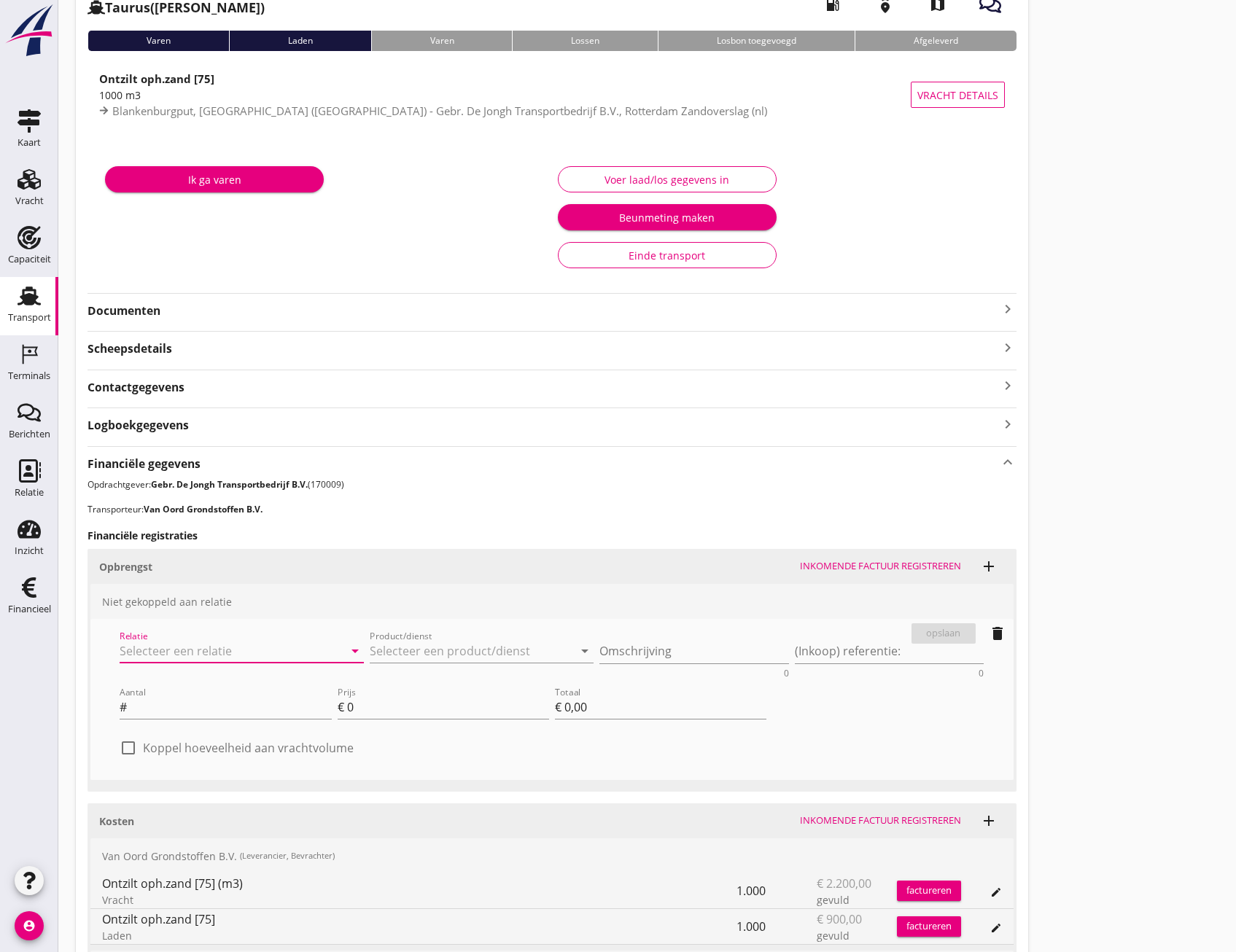
click at [287, 649] on input "Relatie" at bounding box center [221, 650] width 204 height 23
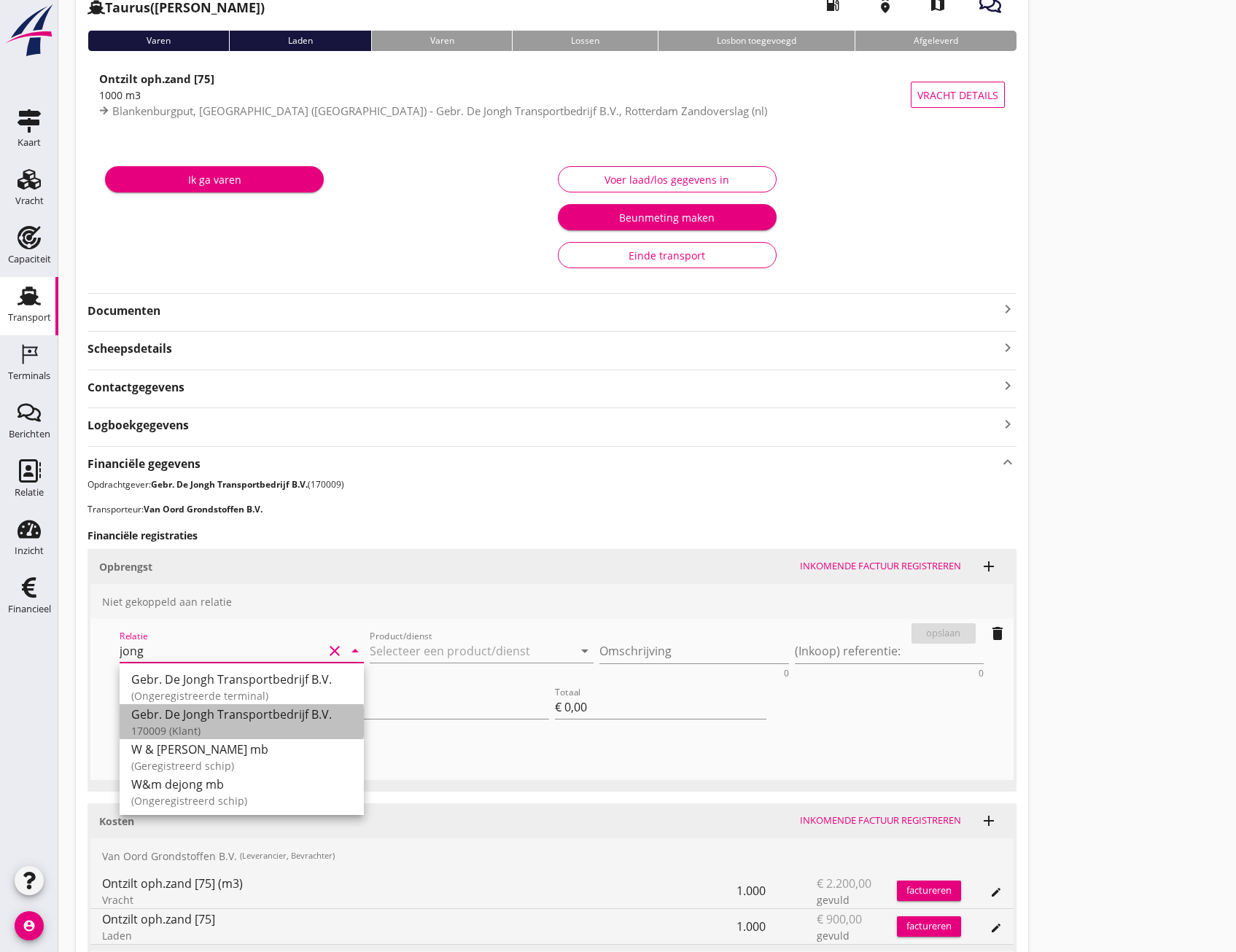
click at [296, 719] on div "Gebr. De Jongh Transportbedrijf B.V." at bounding box center [242, 714] width 221 height 18
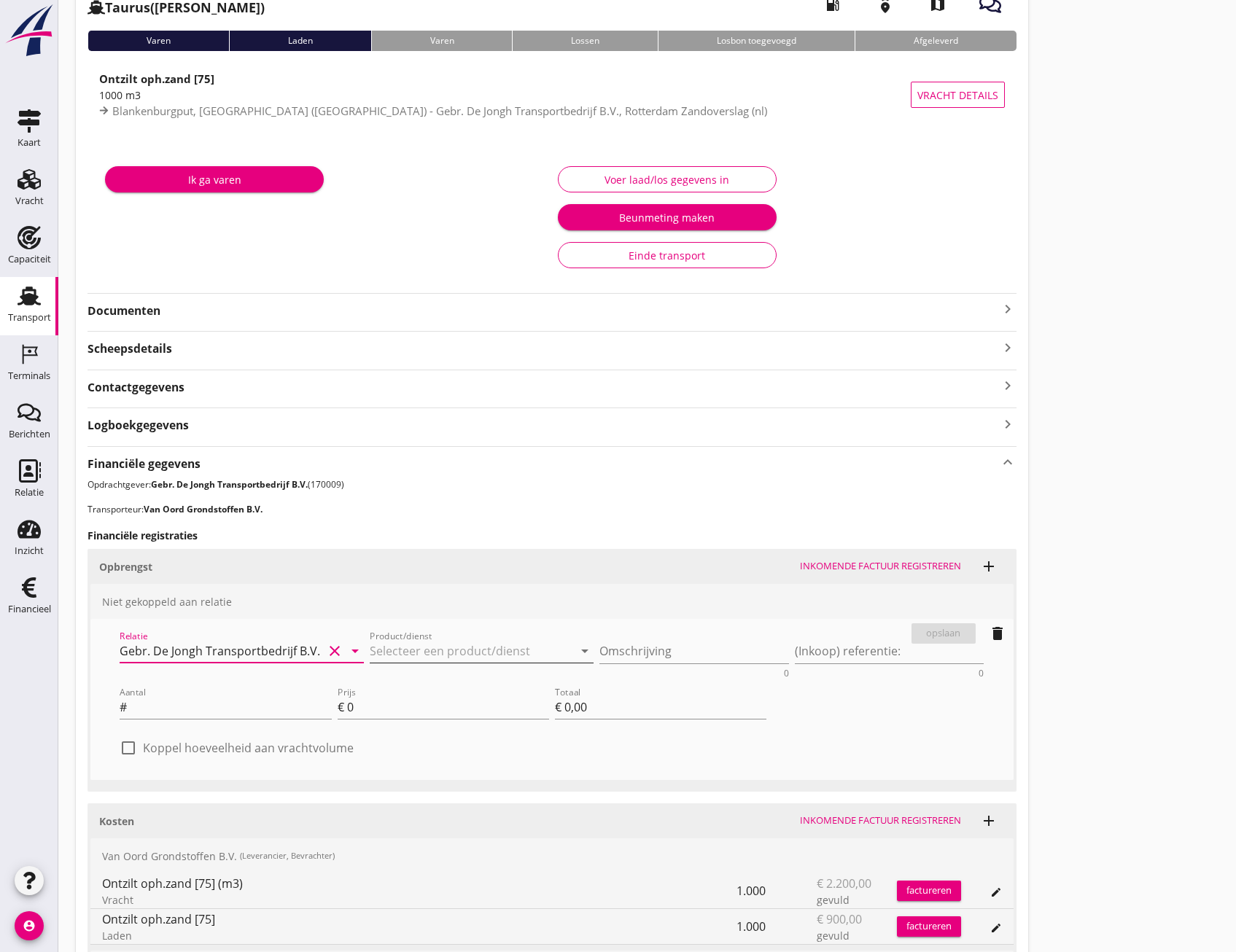
type input "Gebr. De Jongh Transportbedrijf B.V. (170009)"
click at [582, 650] on icon "arrow_drop_down" at bounding box center [585, 651] width 18 height 18
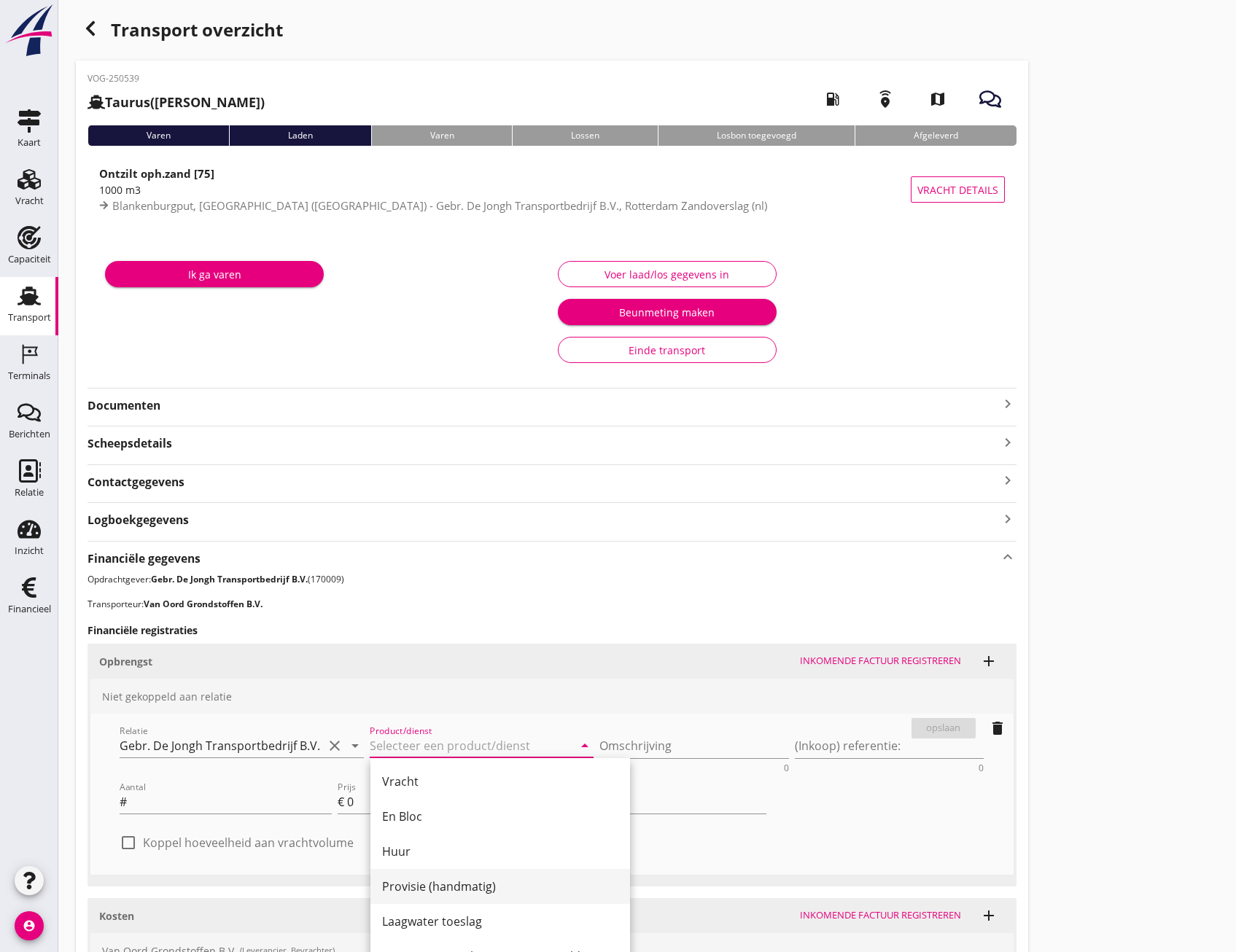
scroll to position [0, 0]
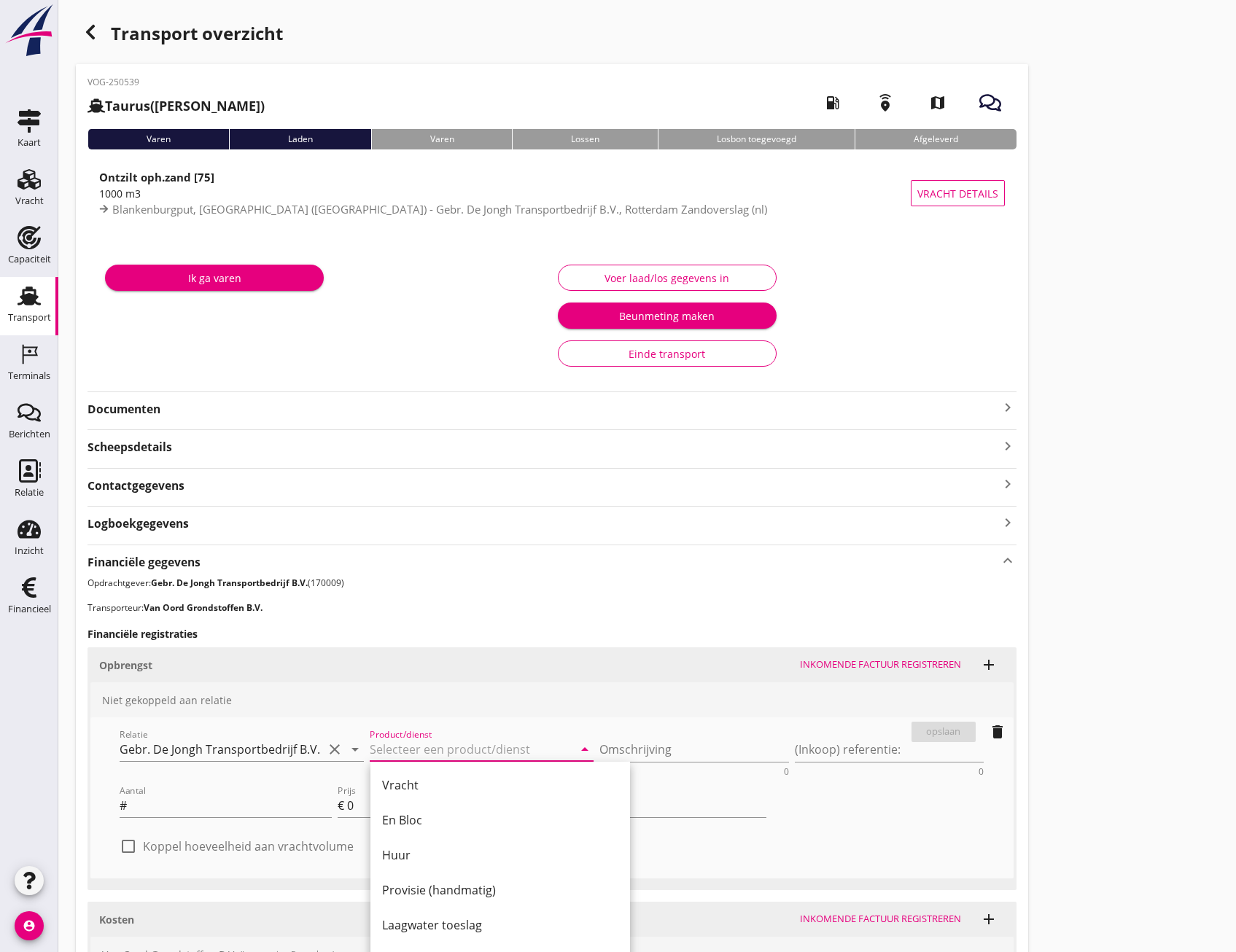
click at [552, 714] on div "Niet gekoppeld aan relatie" at bounding box center [552, 699] width 923 height 35
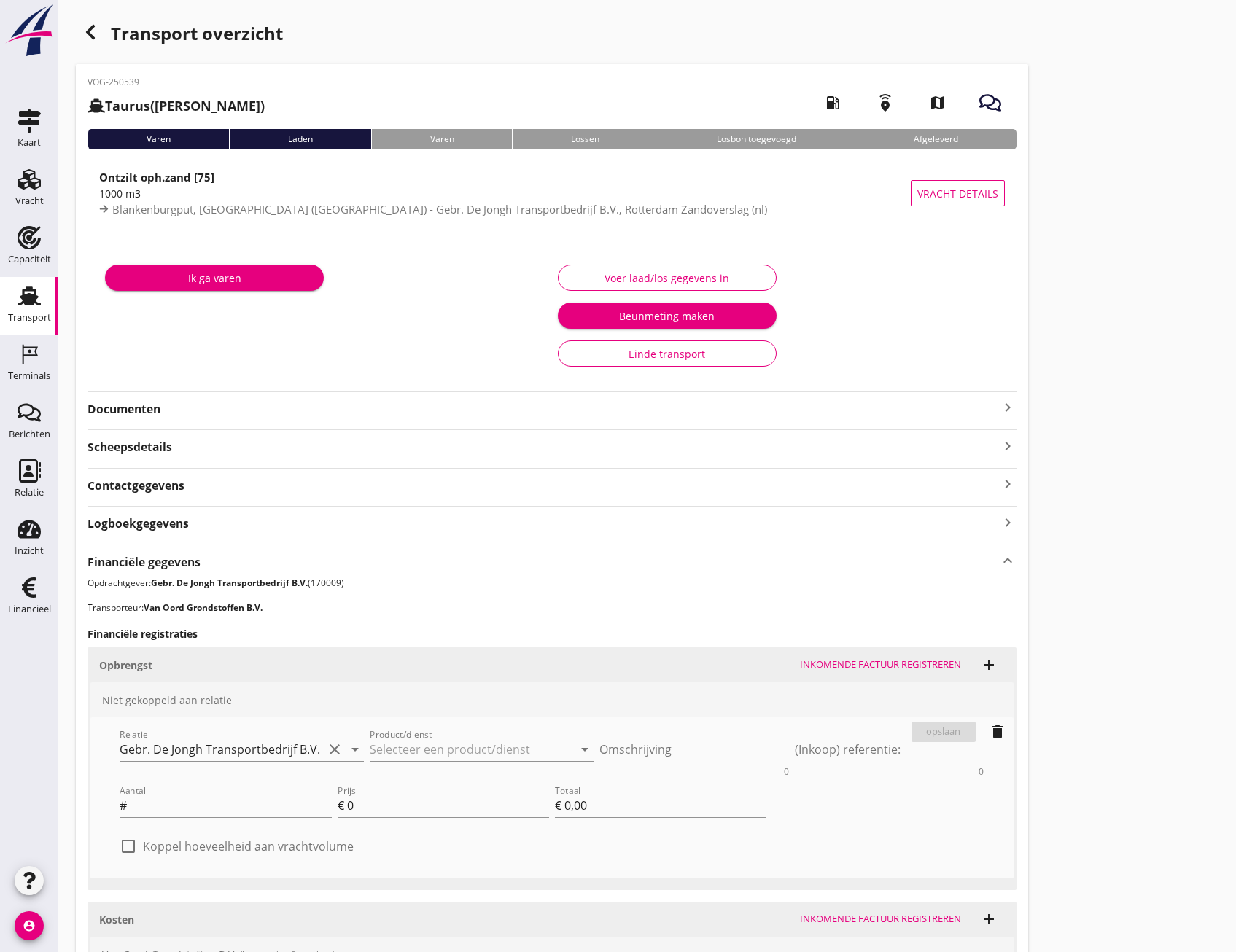
click at [91, 37] on use "button" at bounding box center [90, 32] width 9 height 15
